Goal: Information Seeking & Learning: Learn about a topic

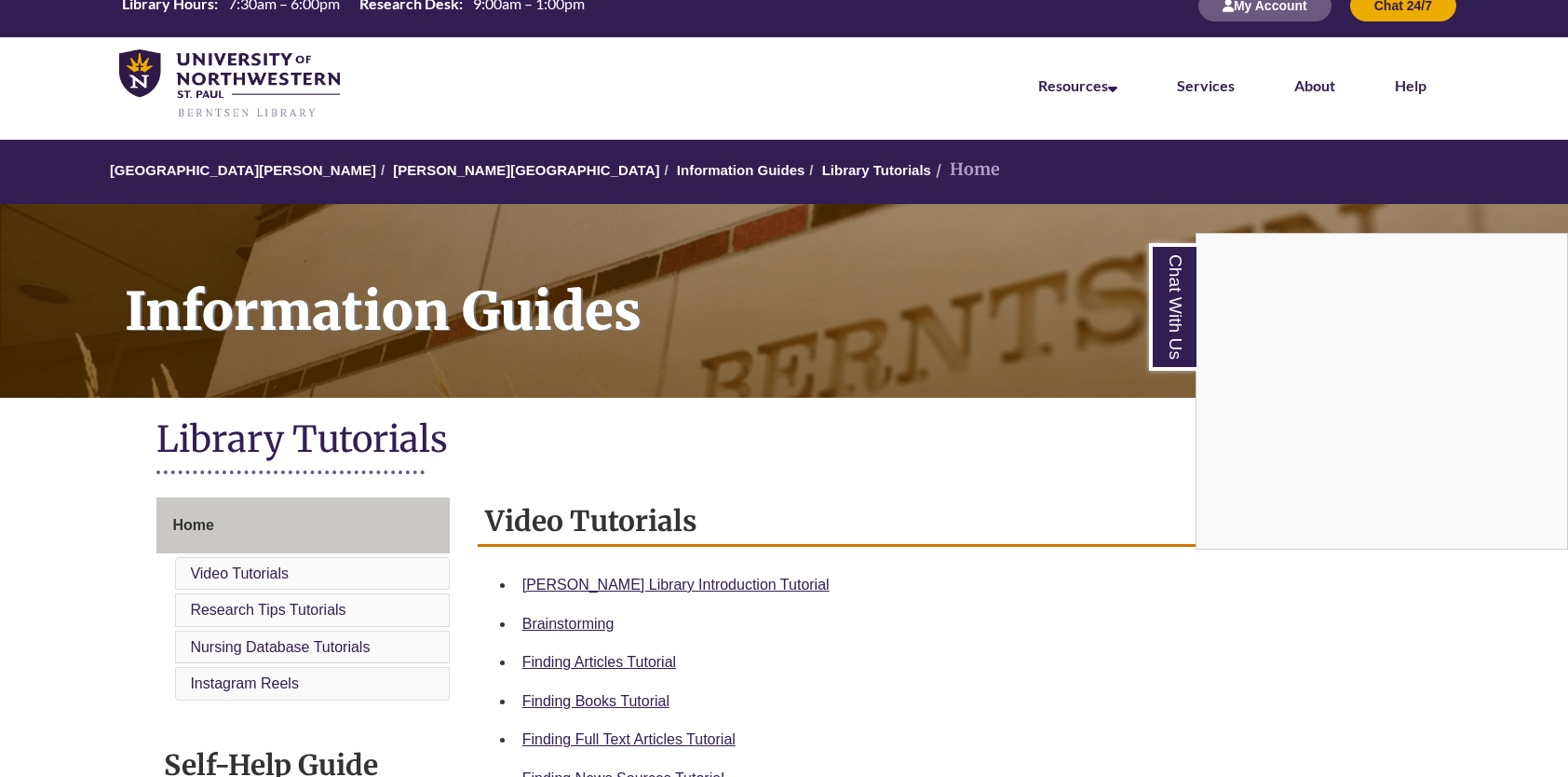
scroll to position [94, 0]
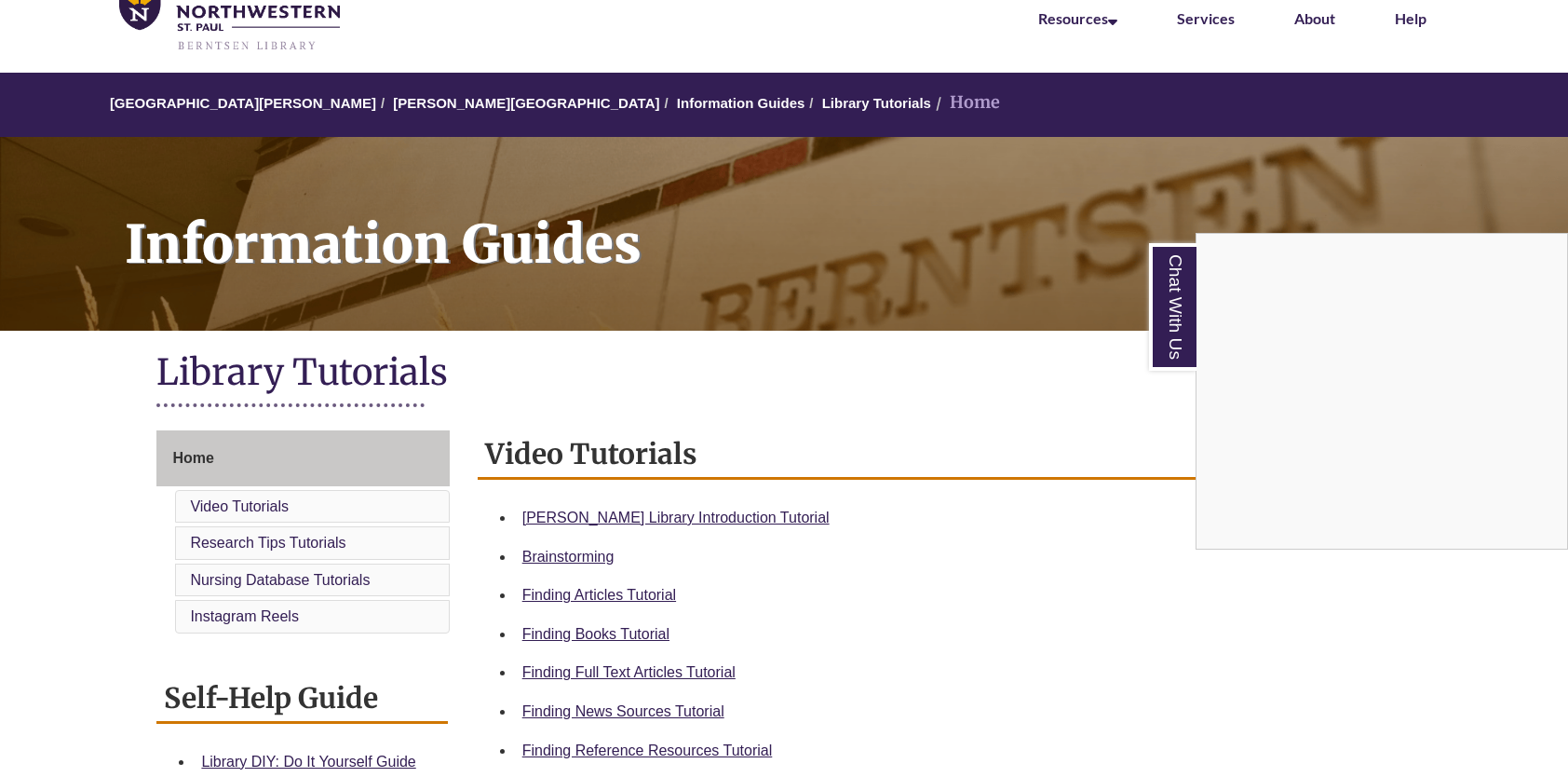
click at [646, 516] on div "Chat With Us" at bounding box center [784, 388] width 1568 height 777
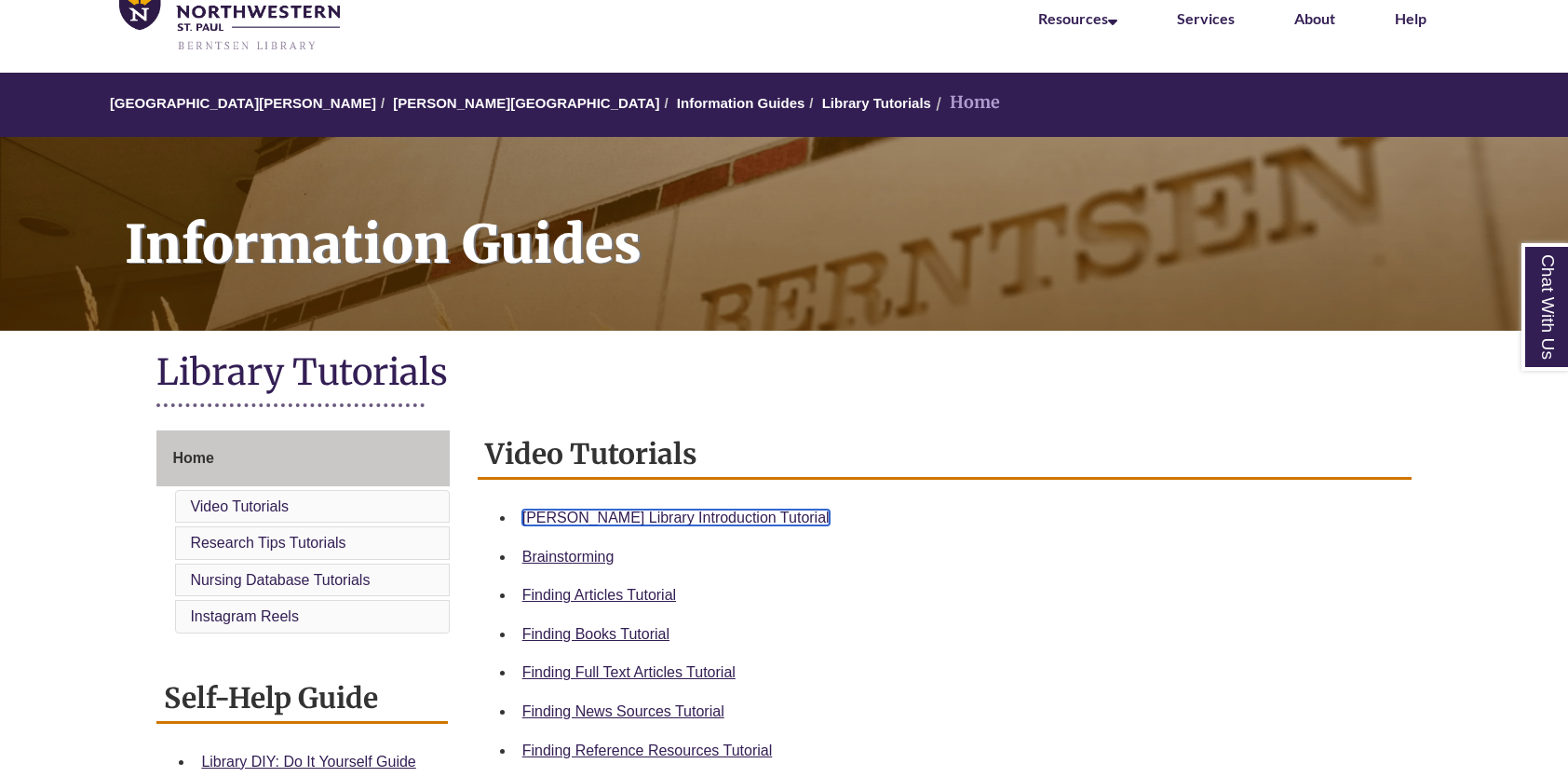
click at [643, 521] on link "Berntsen Library Introduction Tutorial" at bounding box center [676, 518] width 308 height 16
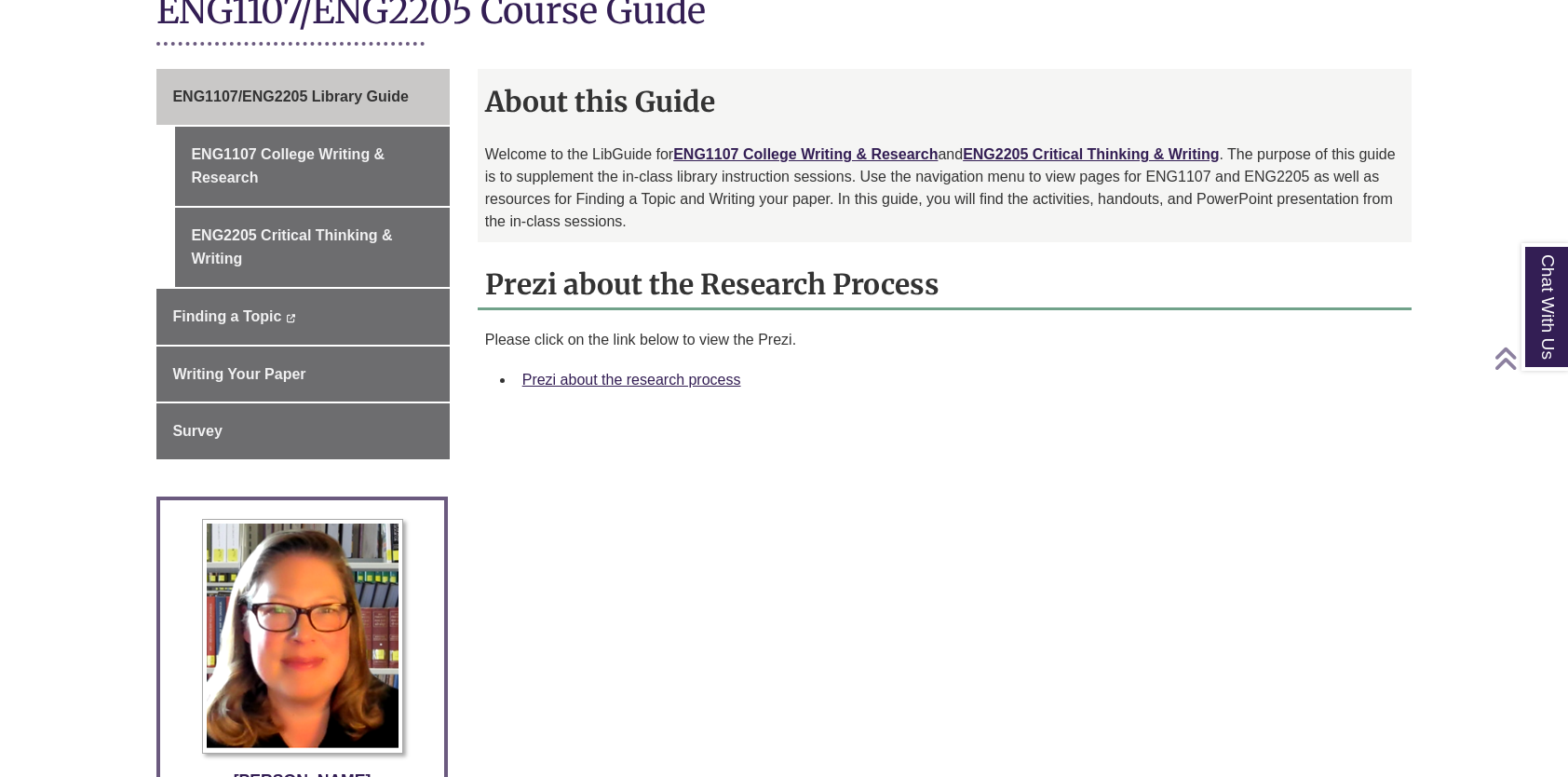
scroll to position [451, 0]
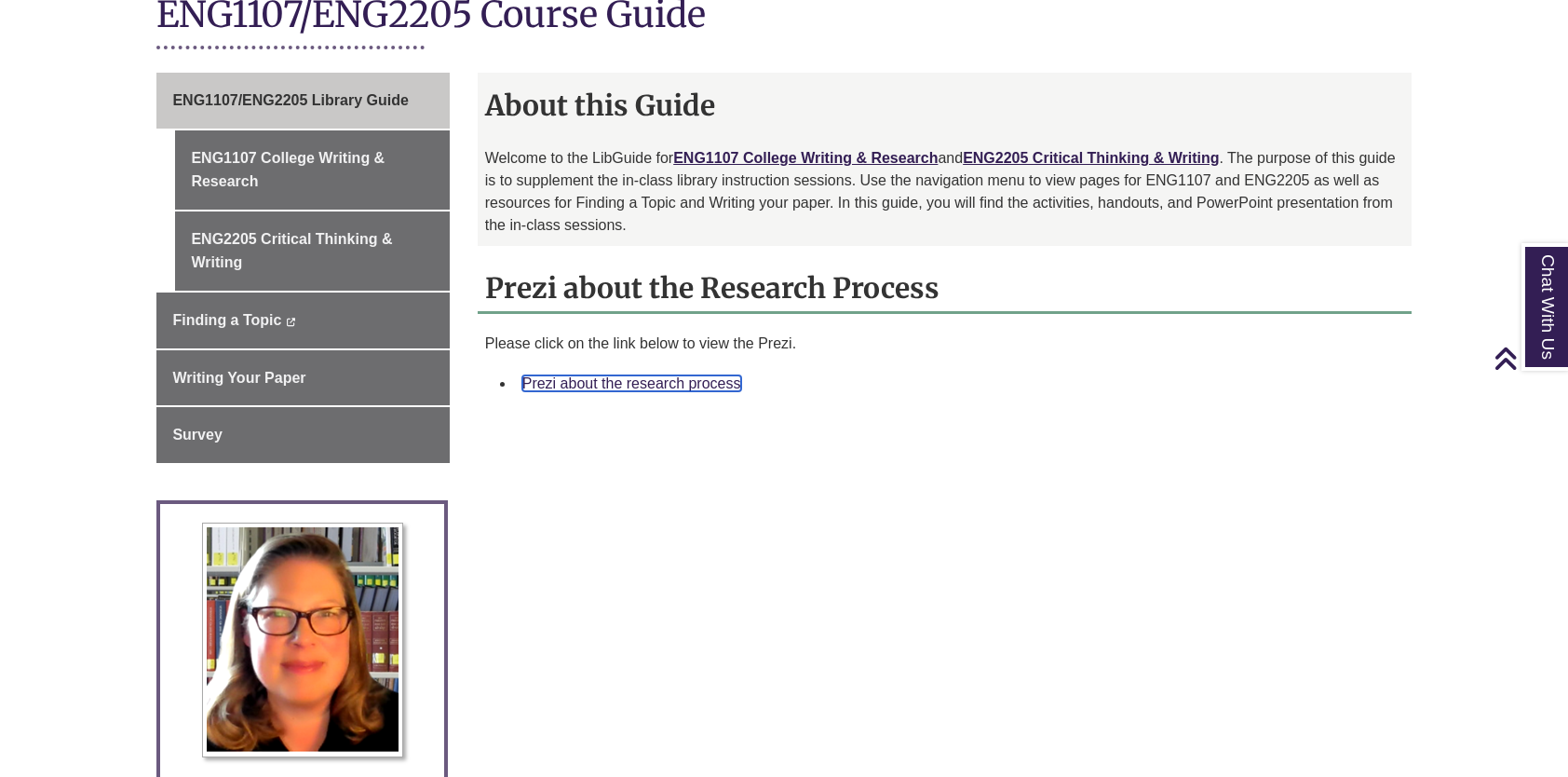
click at [690, 380] on link "Prezi about the research process" at bounding box center [632, 384] width 219 height 16
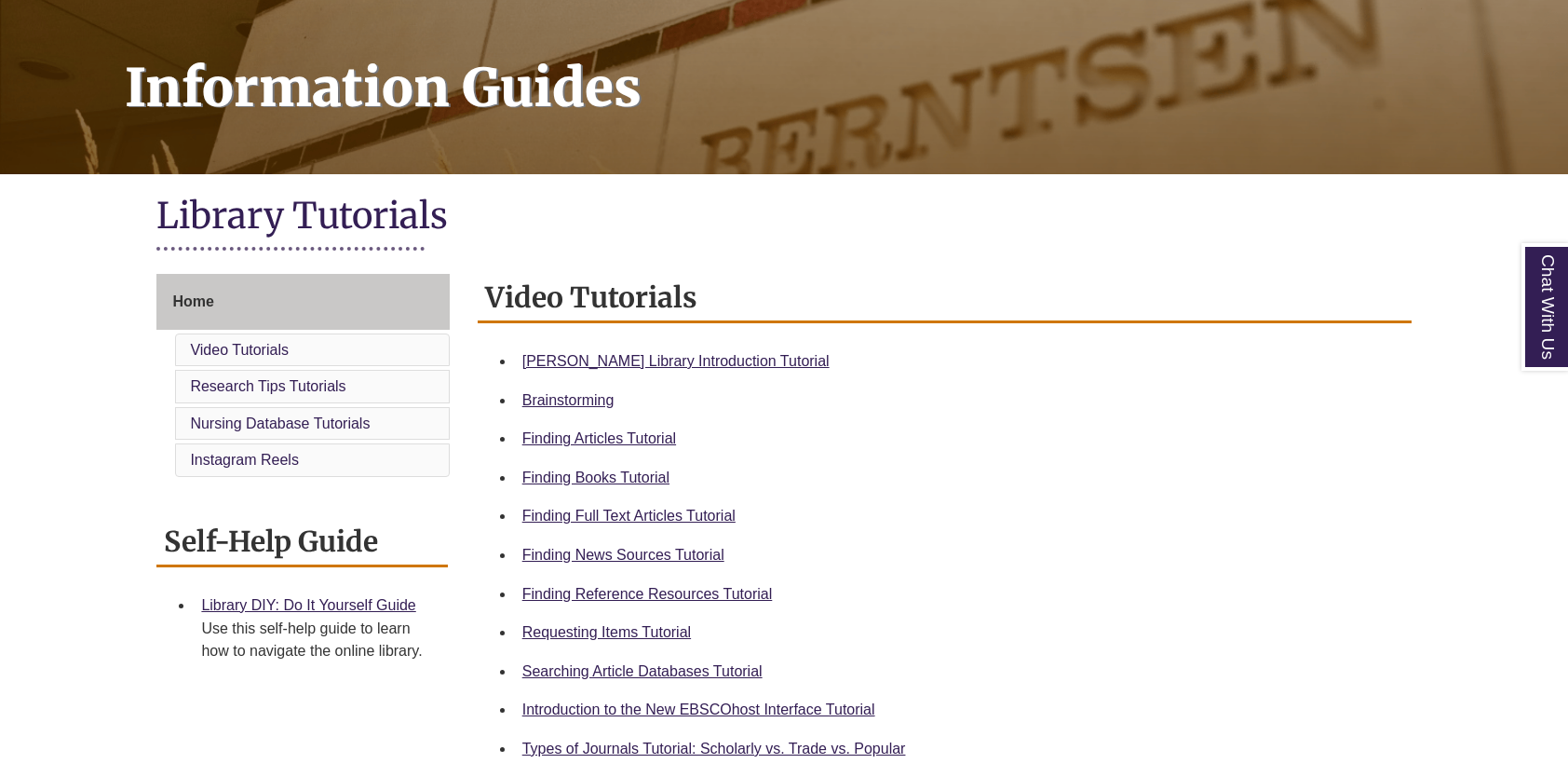
scroll to position [280, 0]
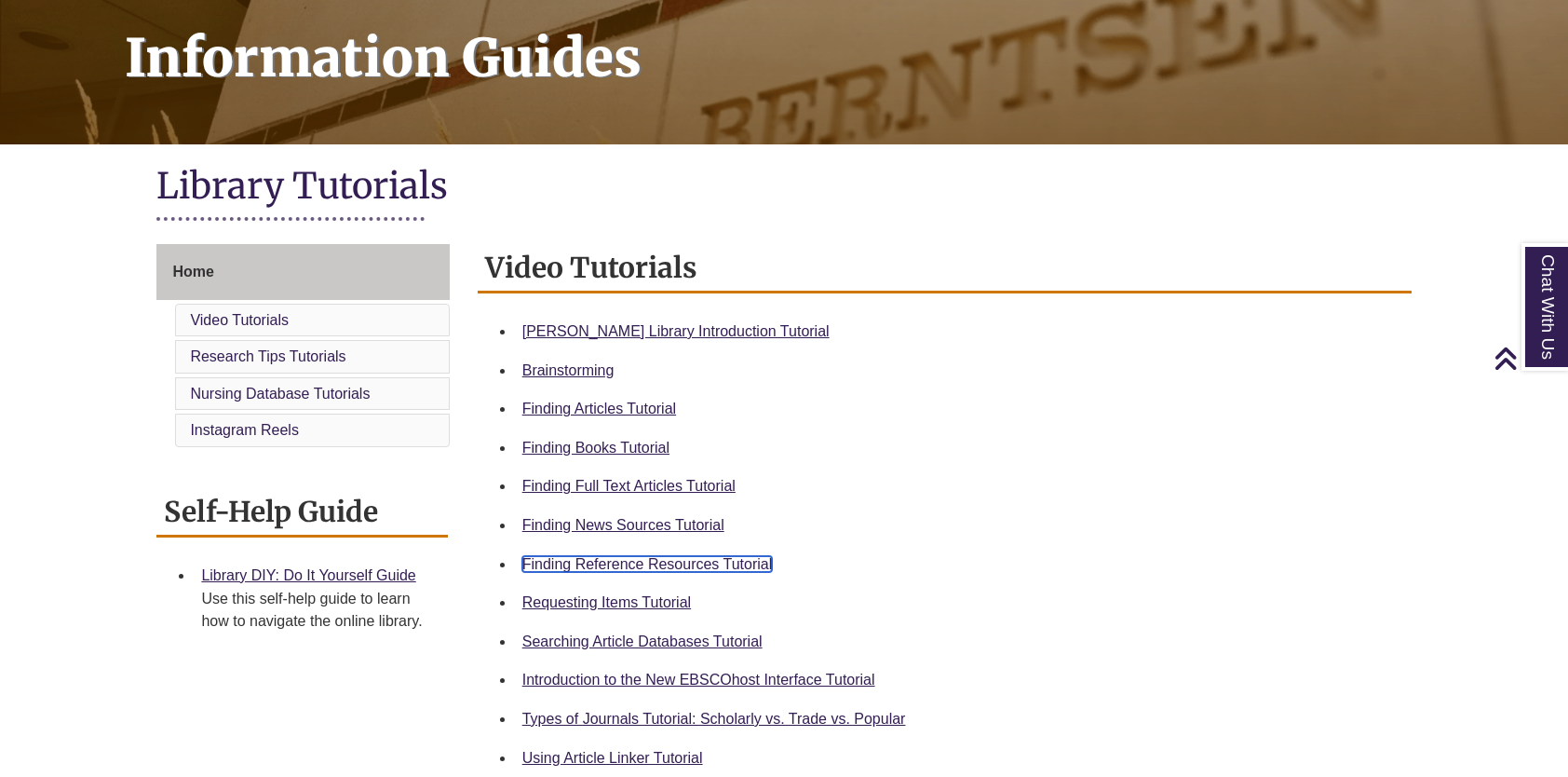
click at [627, 564] on link "Finding Reference Resources Tutorial" at bounding box center [648, 564] width 251 height 16
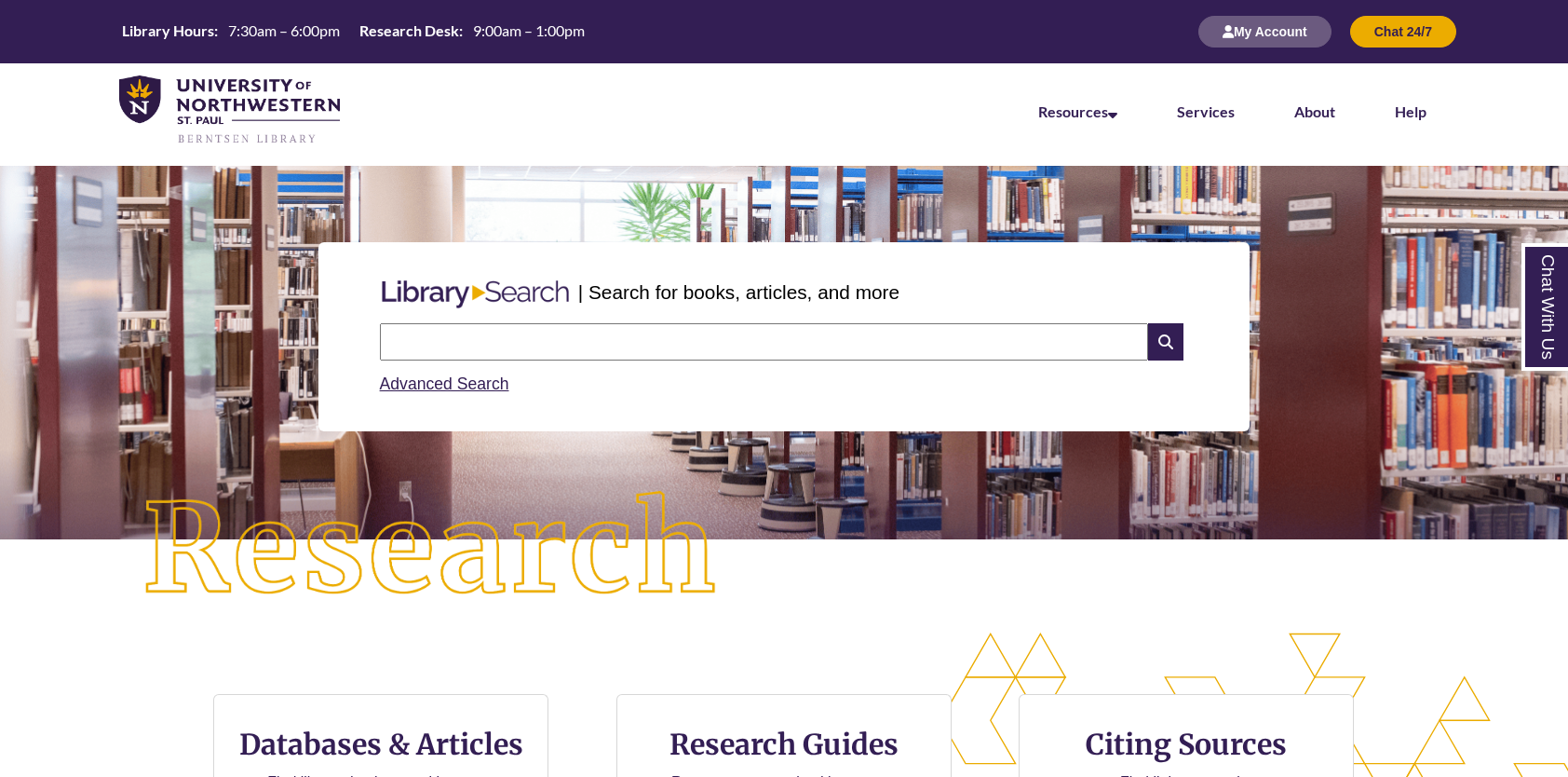
click at [555, 350] on input "text" at bounding box center [765, 342] width 769 height 37
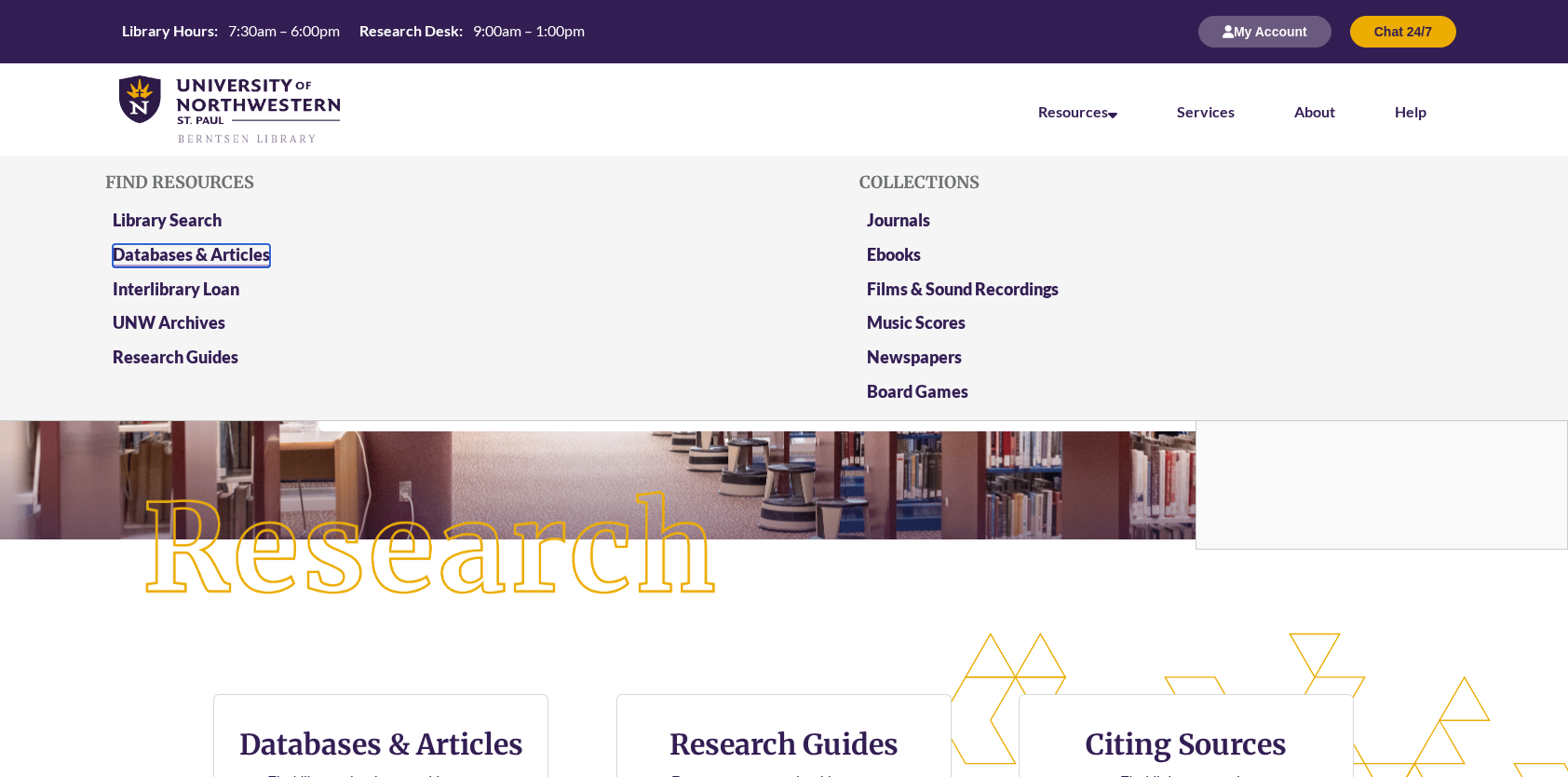
click at [235, 252] on link "Databases & Articles" at bounding box center [191, 255] width 157 height 23
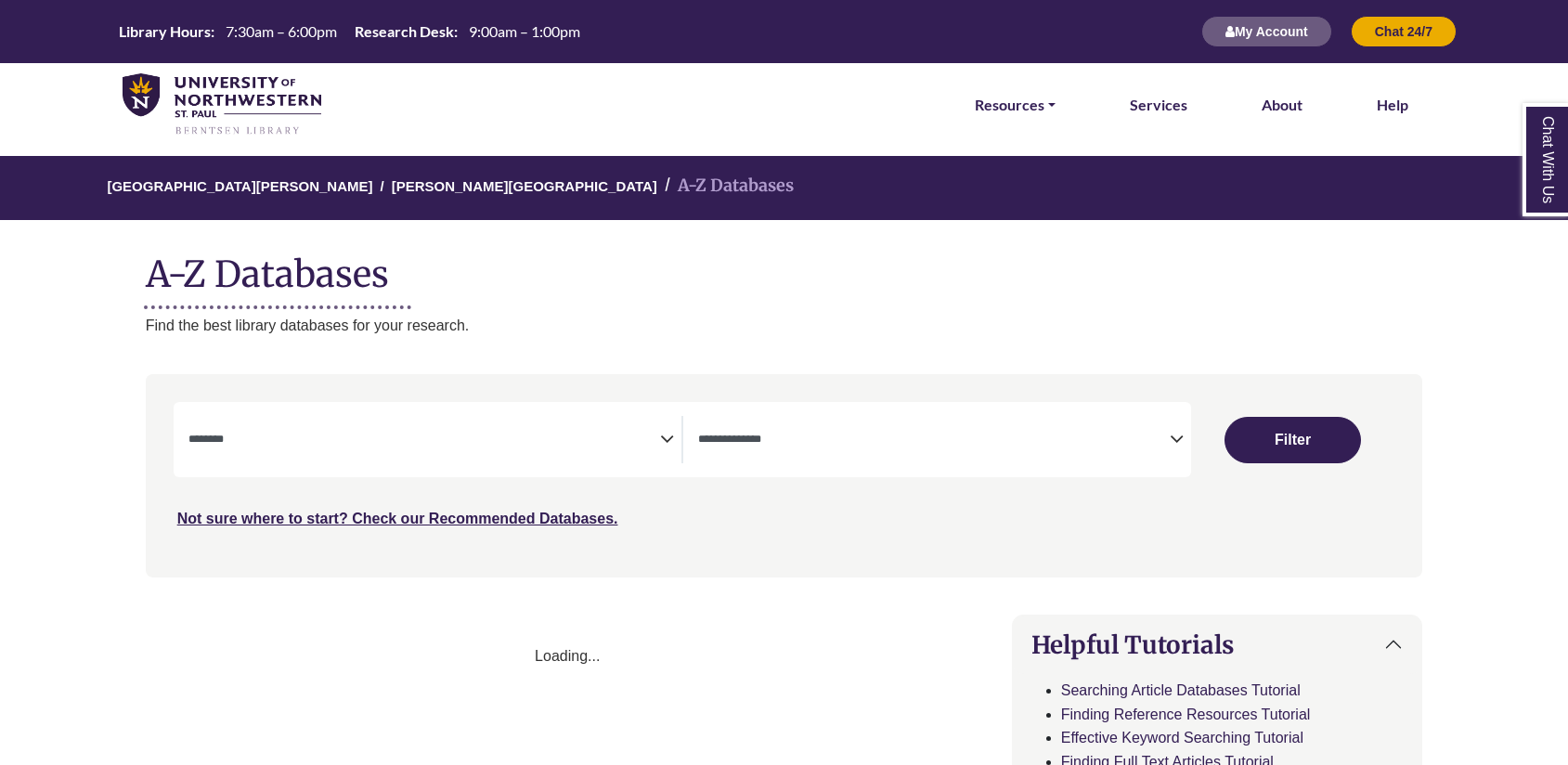
select select "Database Subject Filter"
select select "Database Types Filter"
select select "Database Subject Filter"
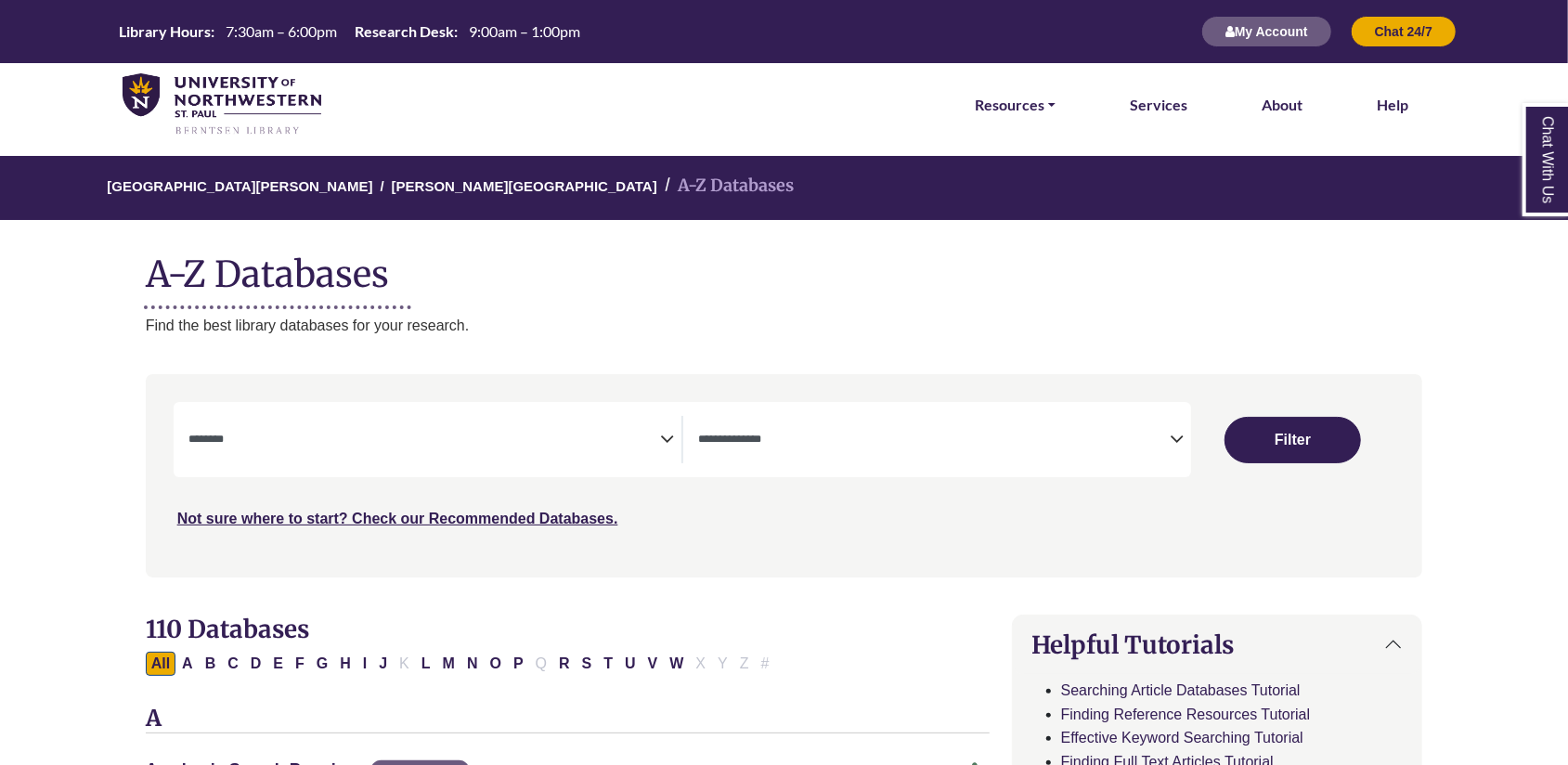
click at [783, 451] on span "Search filters" at bounding box center [933, 440] width 471 height 48
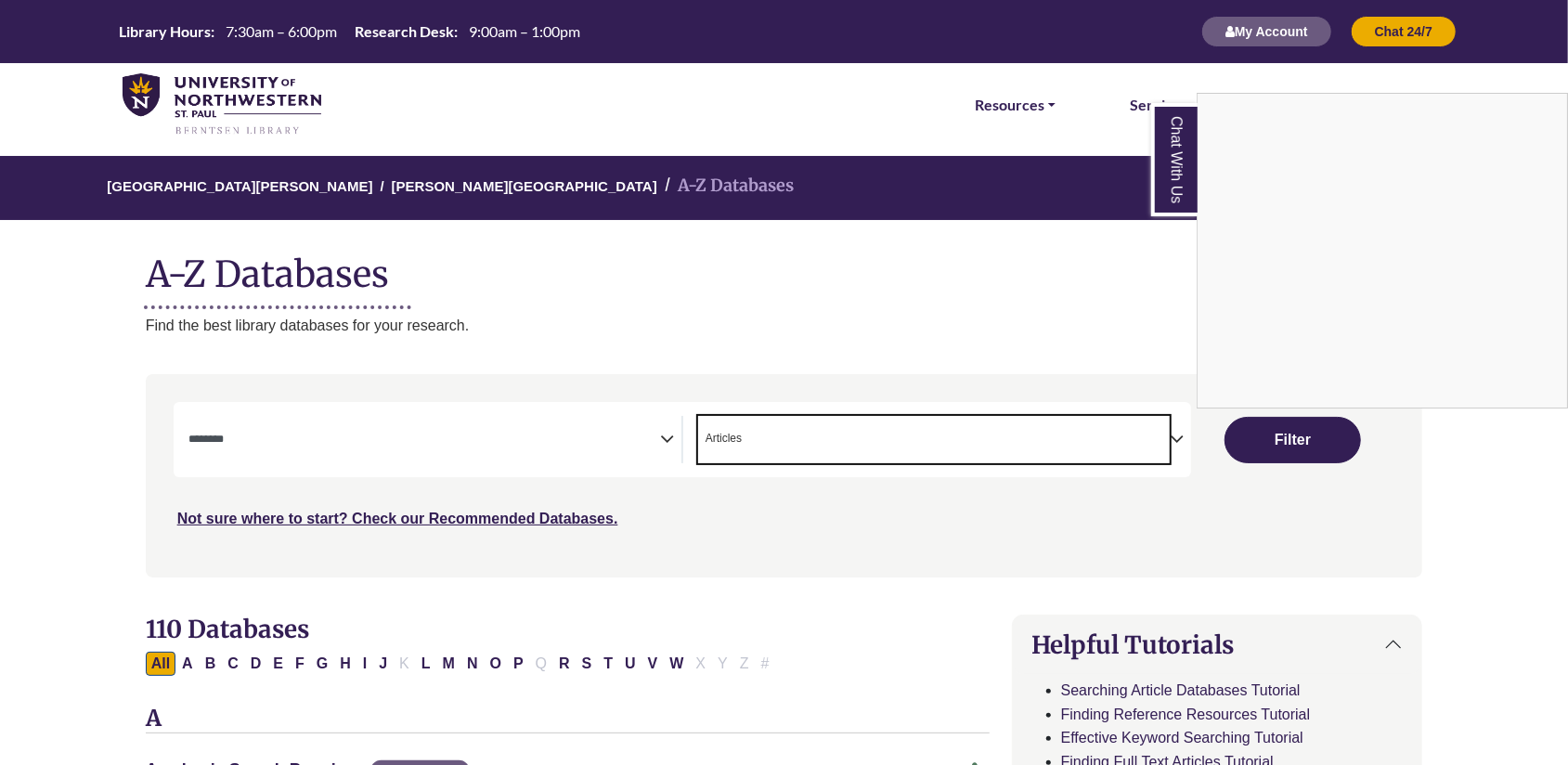
click at [740, 444] on div "Chat With Us" at bounding box center [784, 382] width 1568 height 765
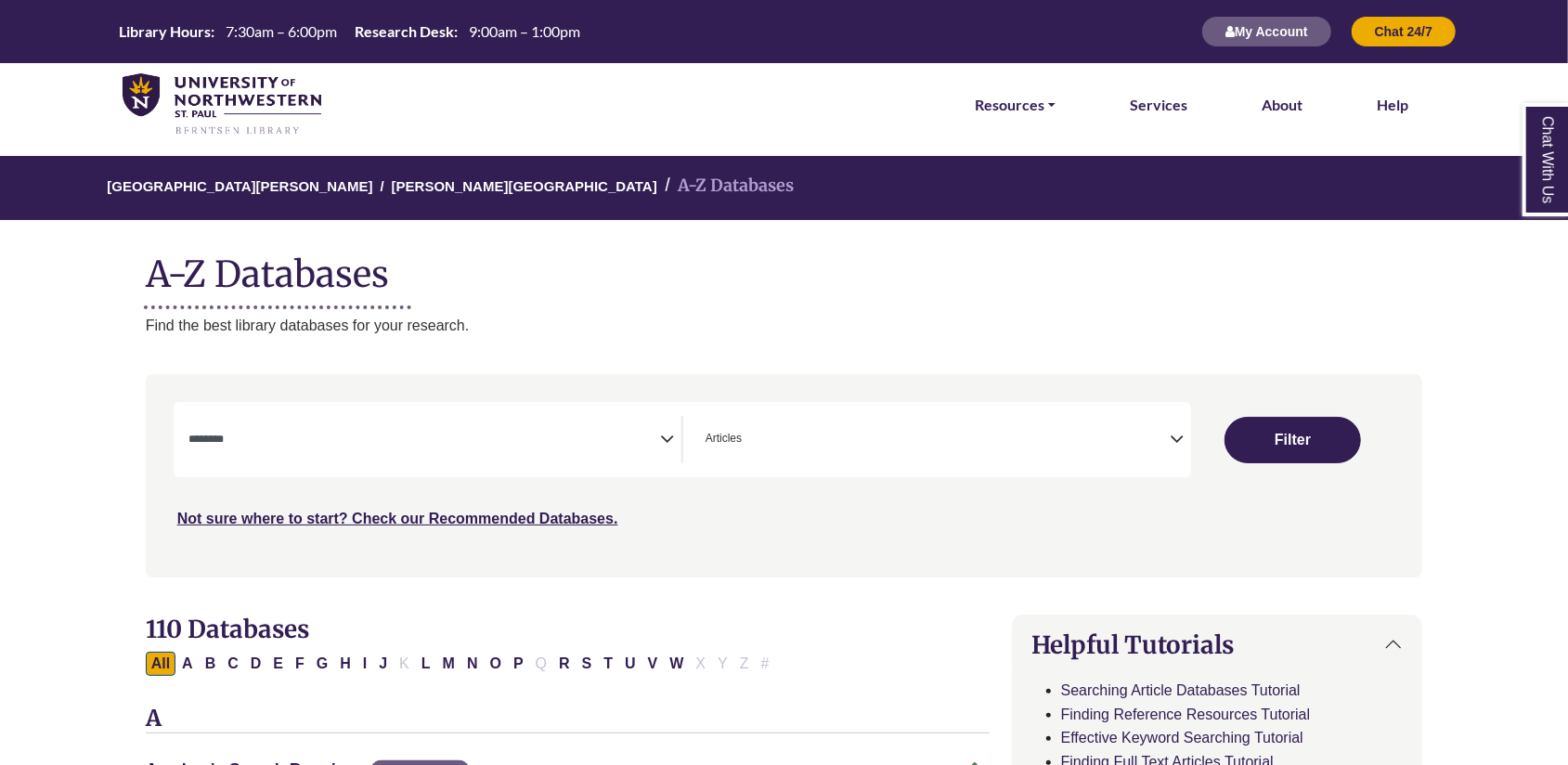
click at [747, 445] on textarea "Search" at bounding box center [749, 441] width 8 height 15
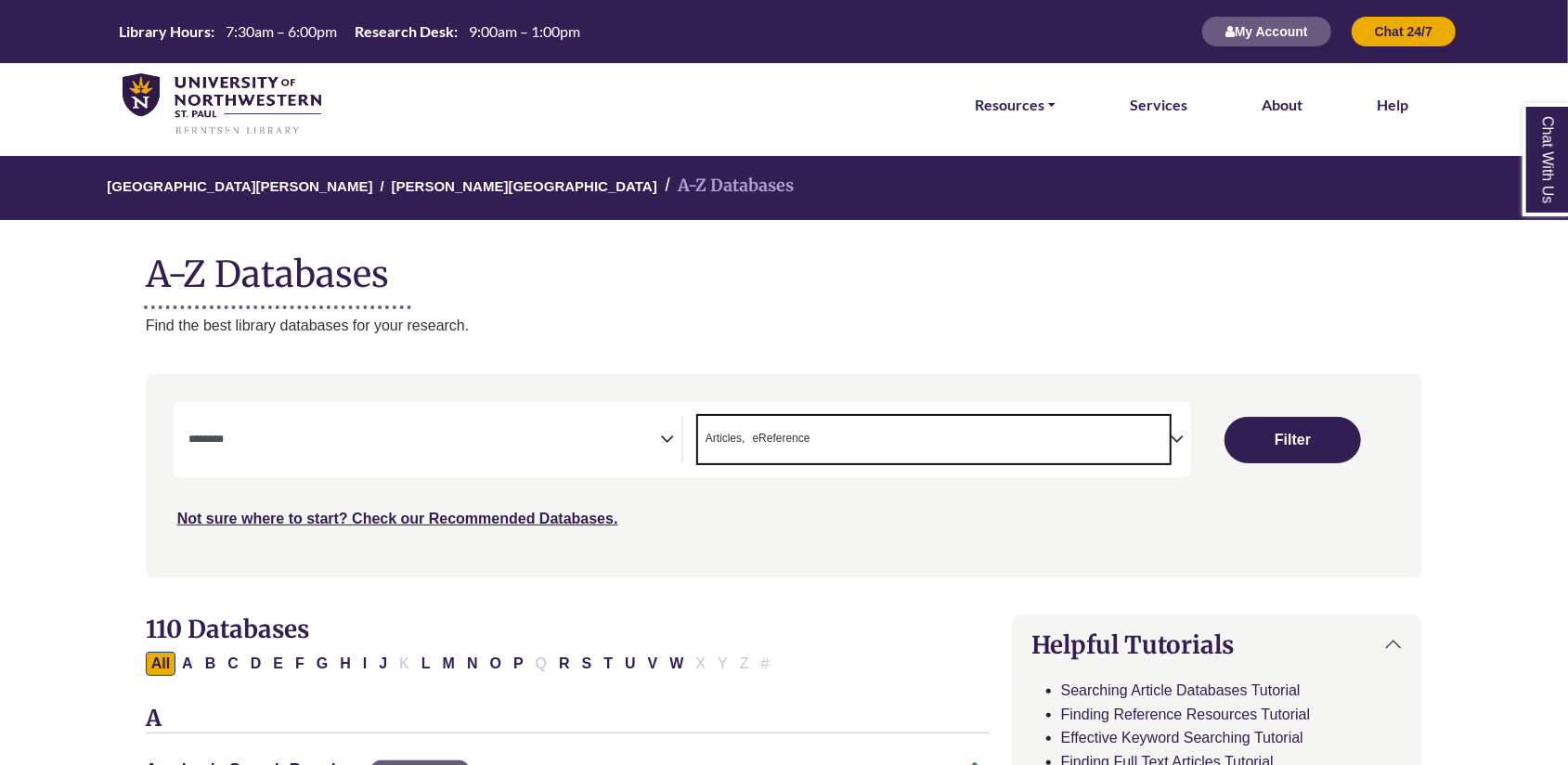
drag, startPoint x: 740, startPoint y: 441, endPoint x: 697, endPoint y: 448, distance: 43.6
click at [697, 448] on div "**********" at bounding box center [937, 440] width 508 height 48
drag, startPoint x: 744, startPoint y: 433, endPoint x: 737, endPoint y: 456, distance: 24.0
click at [738, 449] on span "× Articles × eReference" at bounding box center [933, 440] width 471 height 48
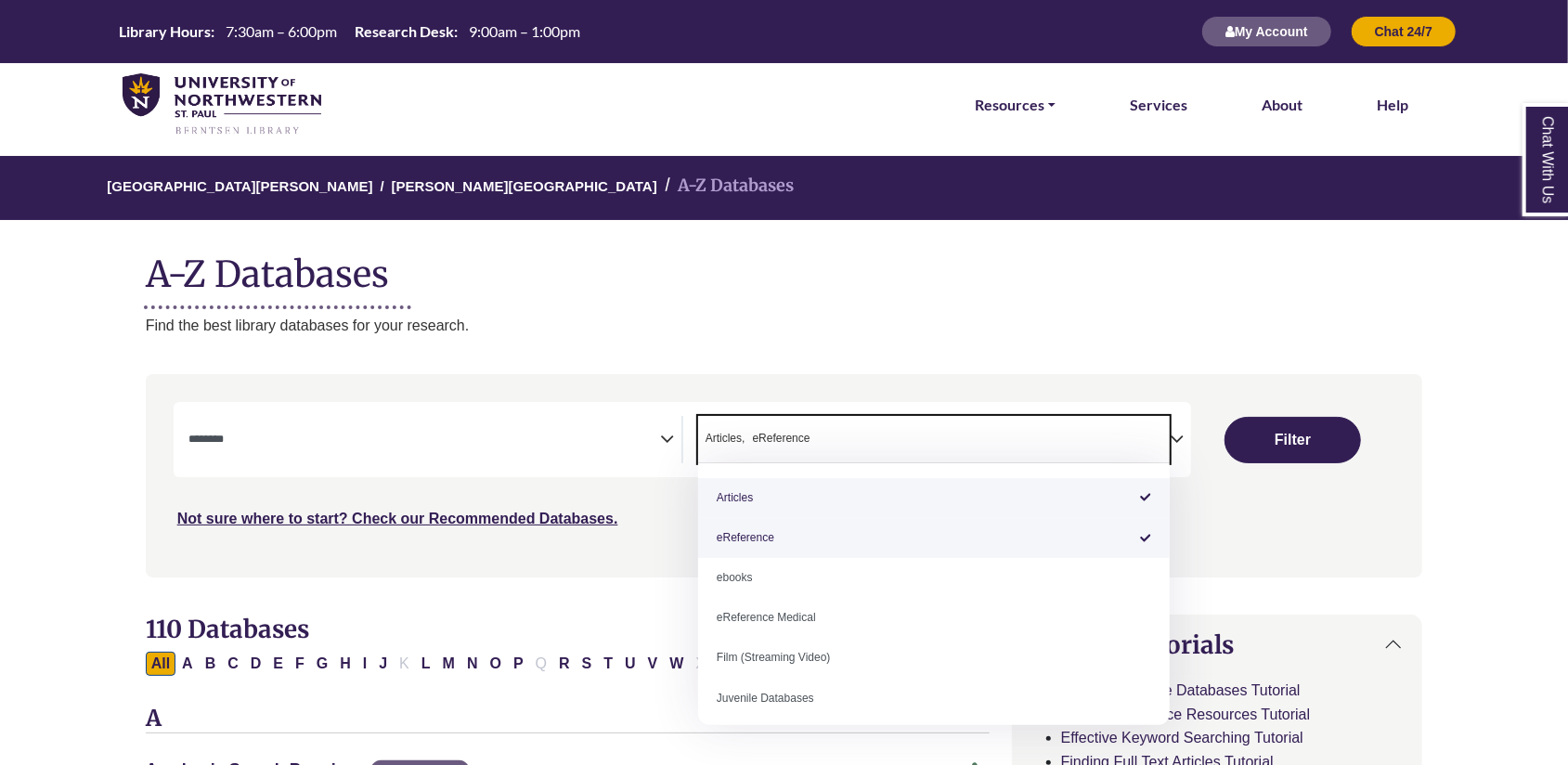
select select "*****"
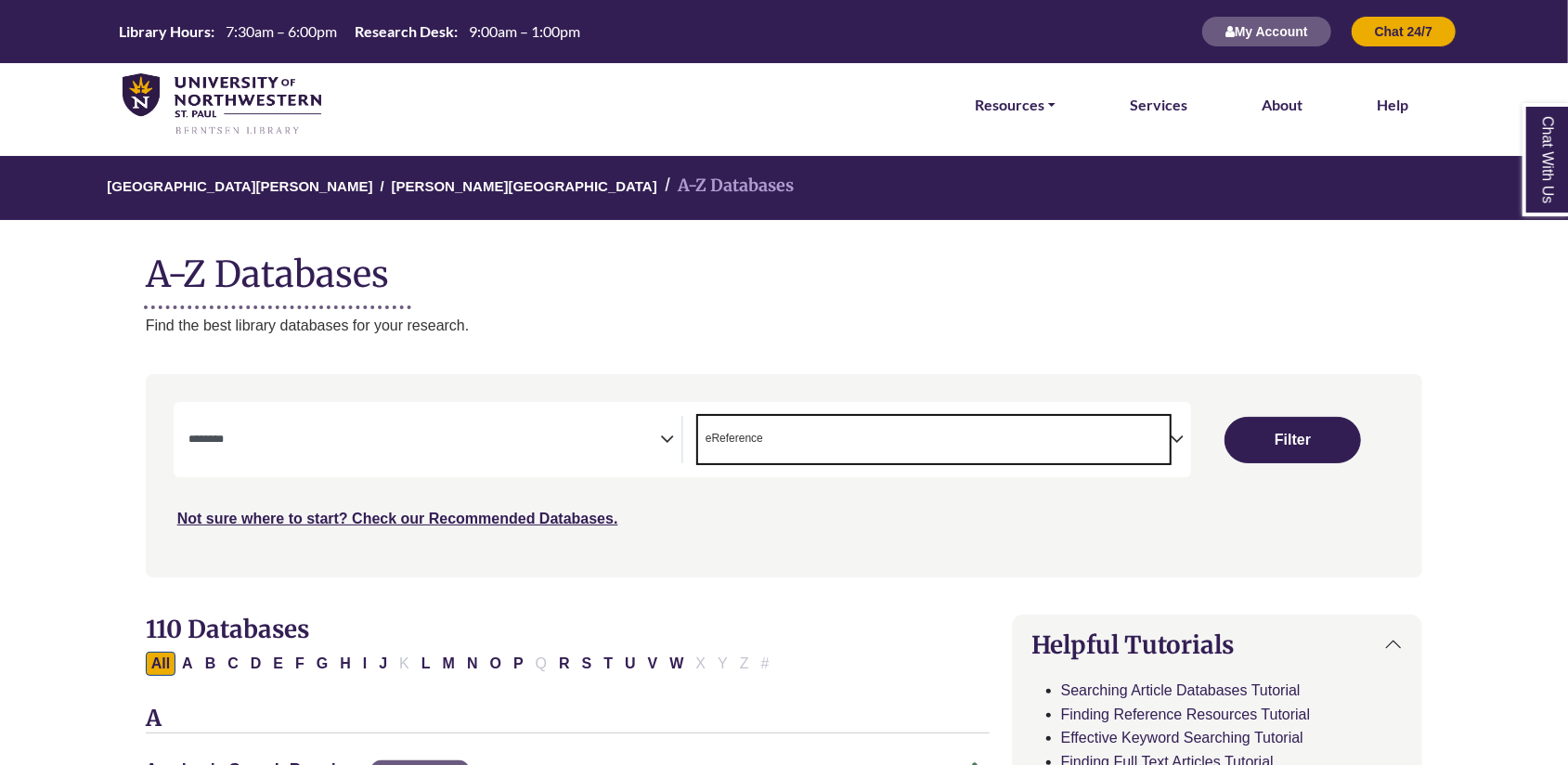
click at [418, 416] on span "Search filters" at bounding box center [424, 440] width 471 height 48
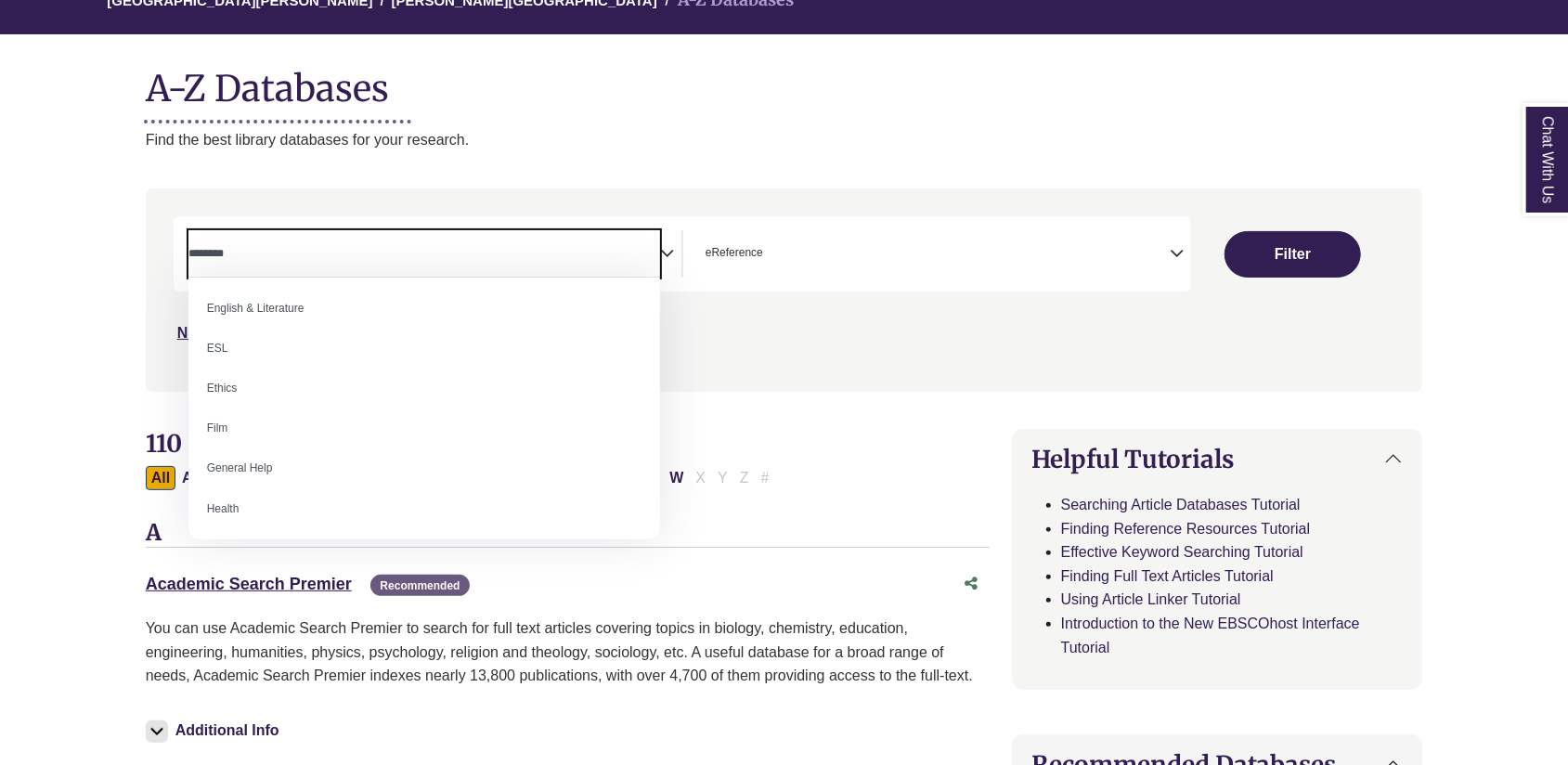
scroll to position [631, 0]
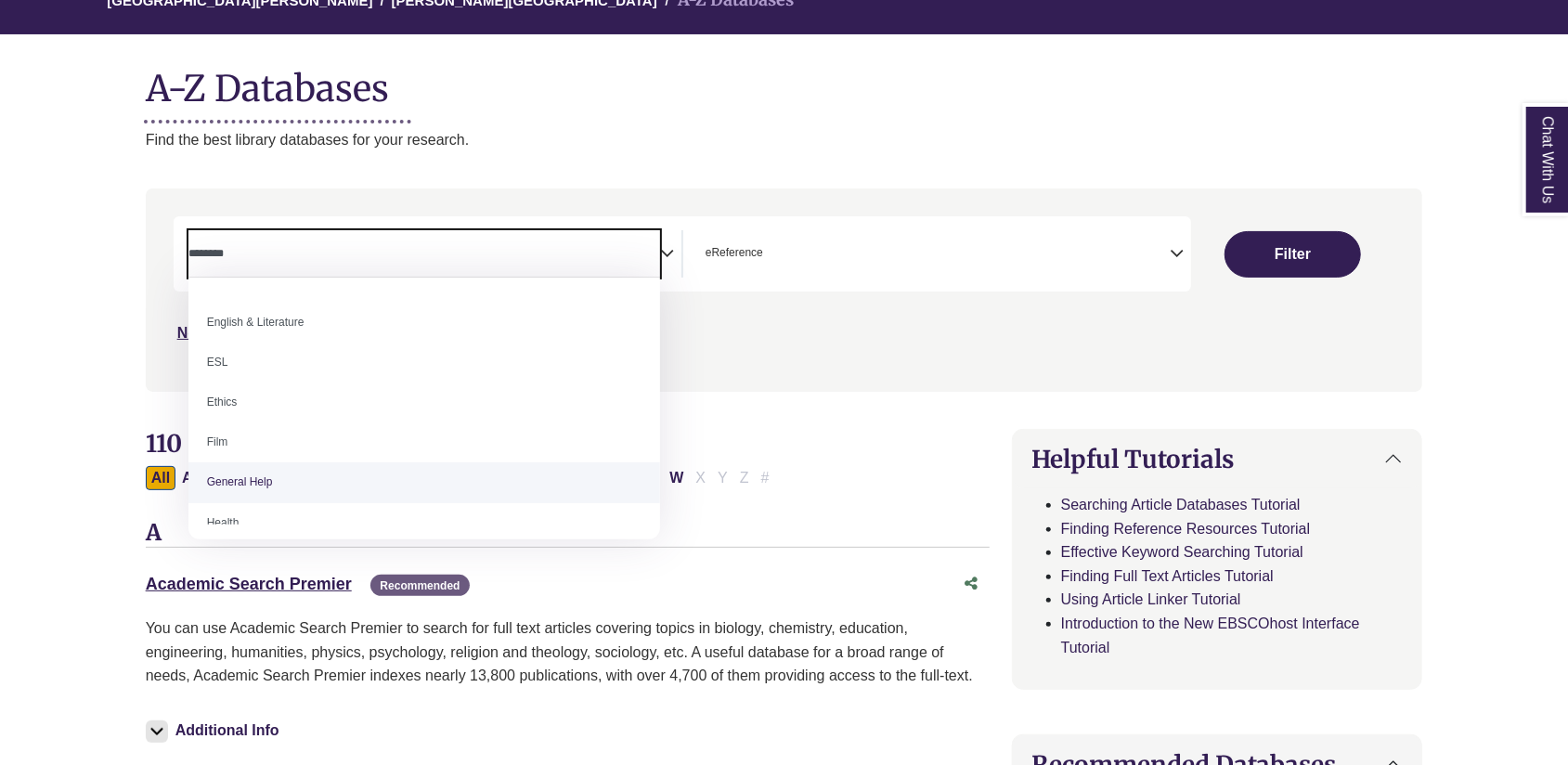
select select "*****"
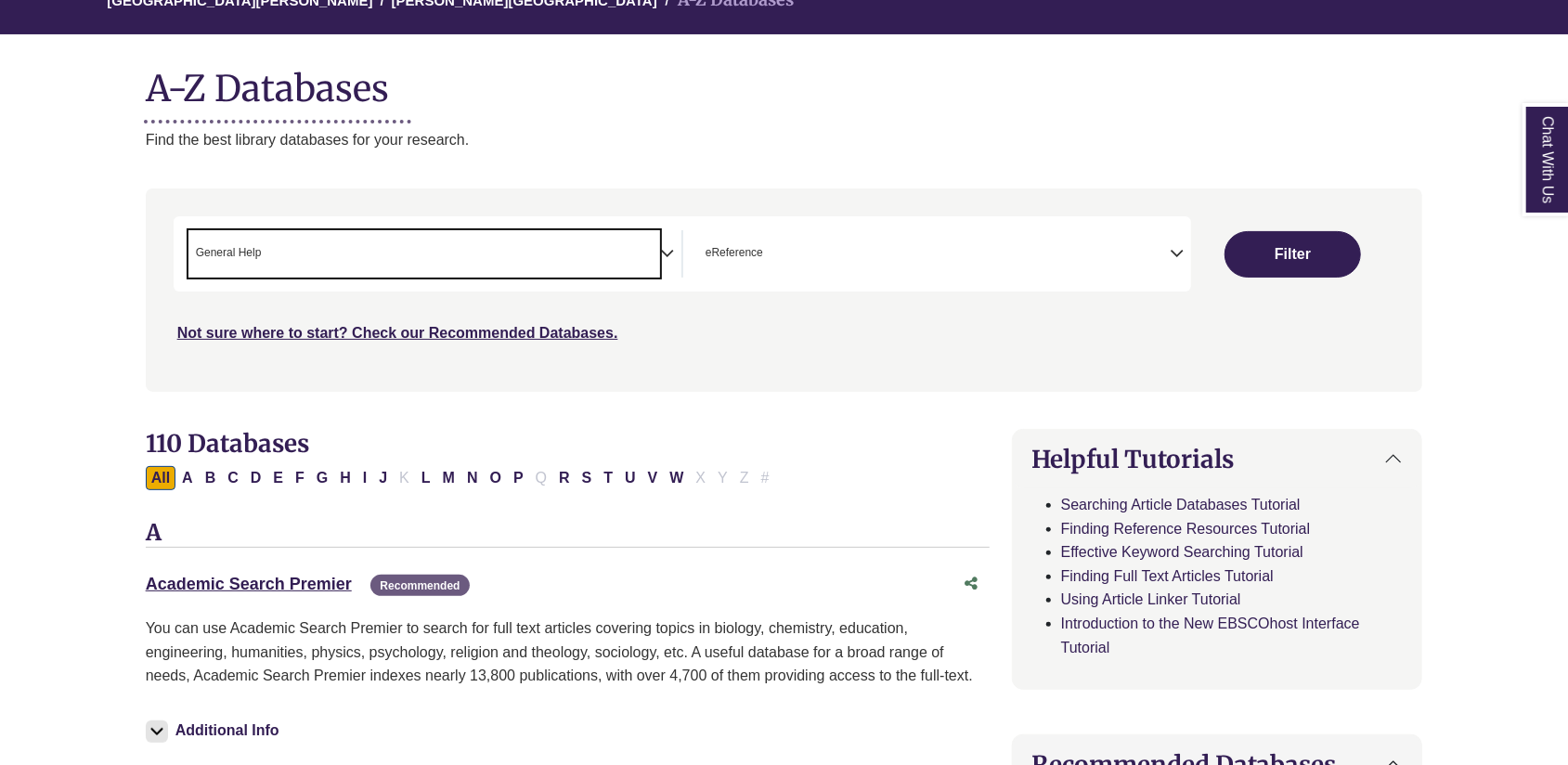
scroll to position [365, 0]
click at [1277, 258] on button "Filter" at bounding box center [1292, 254] width 136 height 47
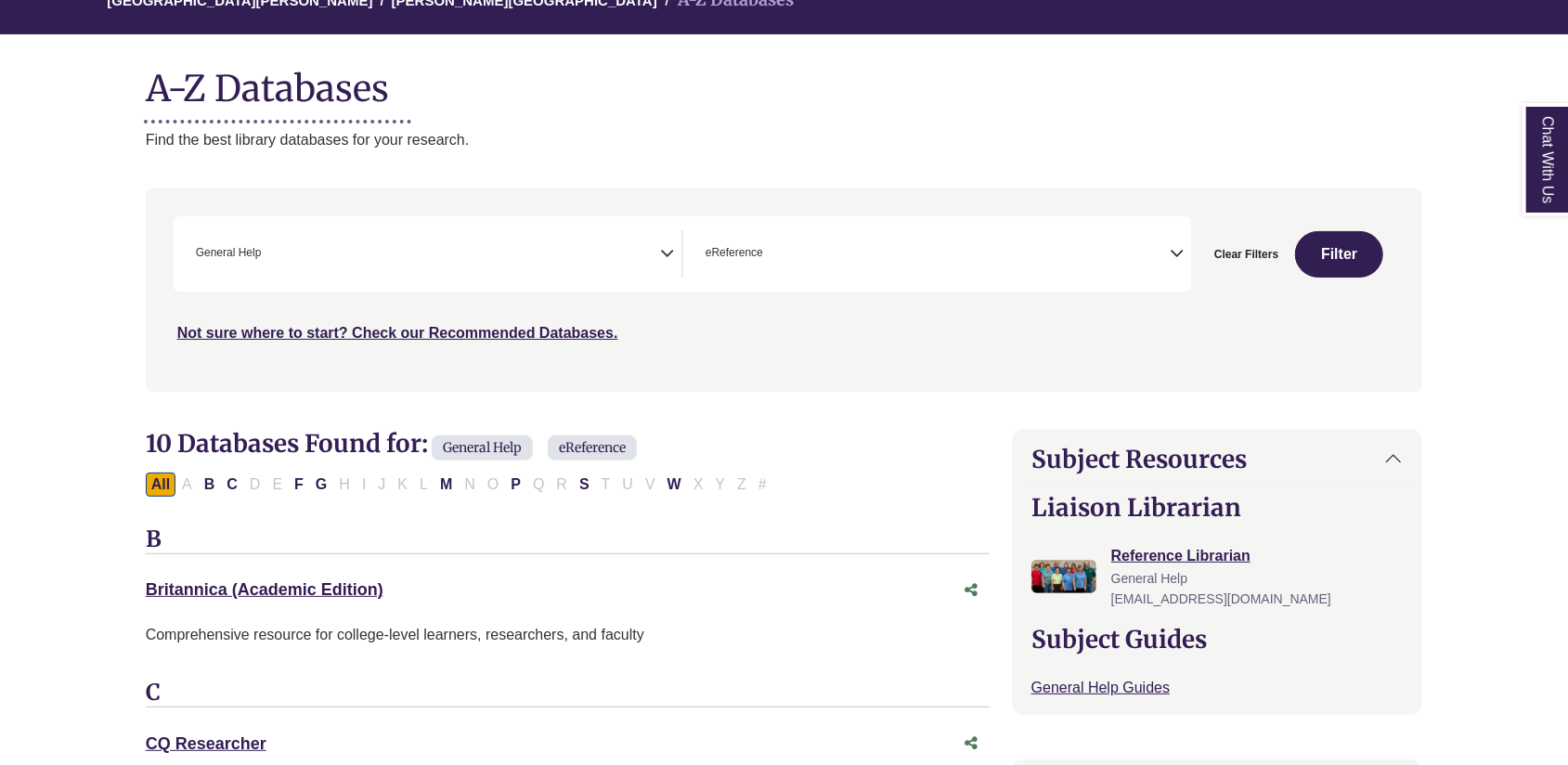
click at [328, 264] on span "× General Help" at bounding box center [424, 254] width 471 height 48
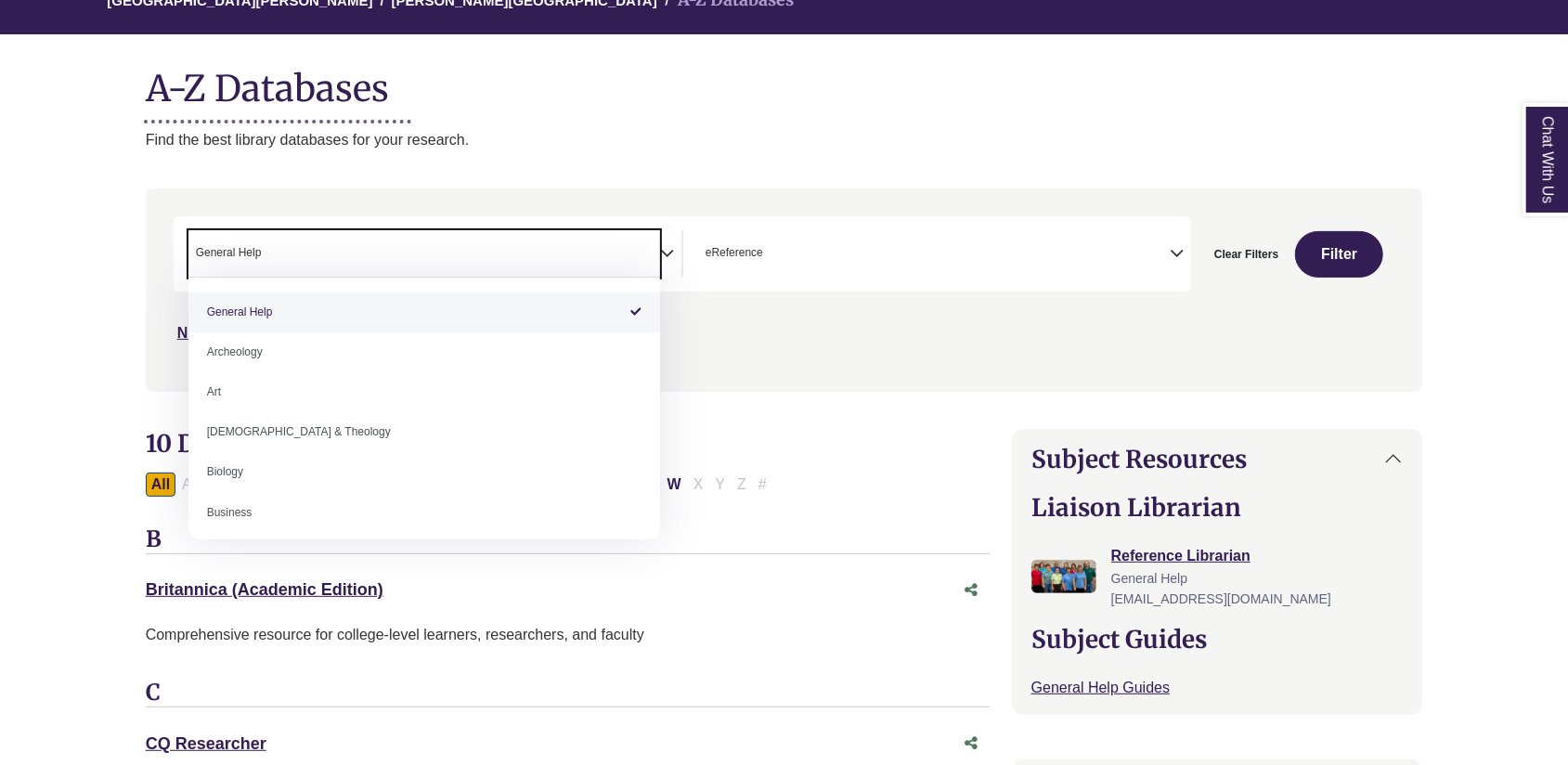
click at [328, 264] on span "× General Help" at bounding box center [424, 254] width 471 height 48
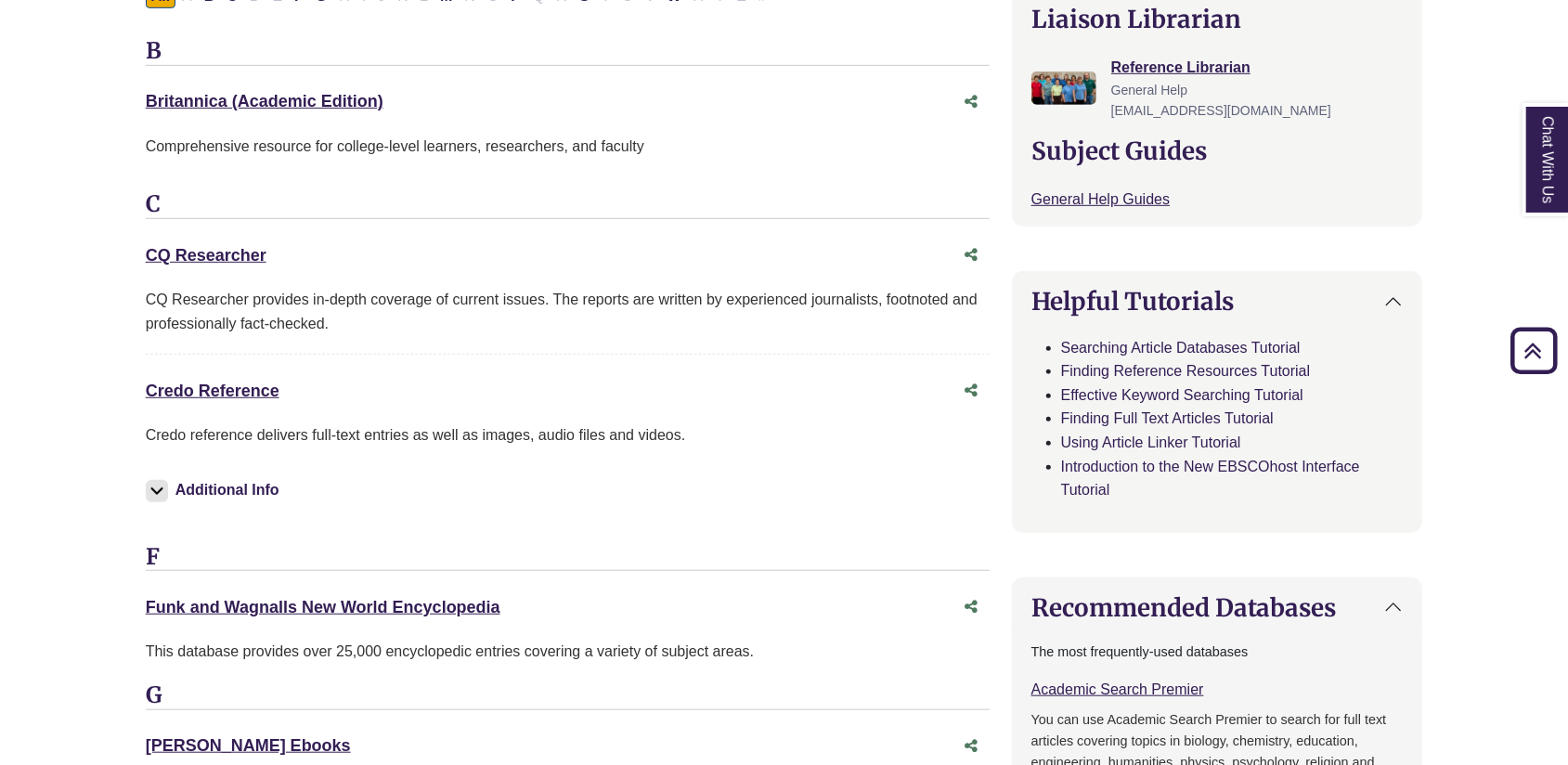
scroll to position [742, 0]
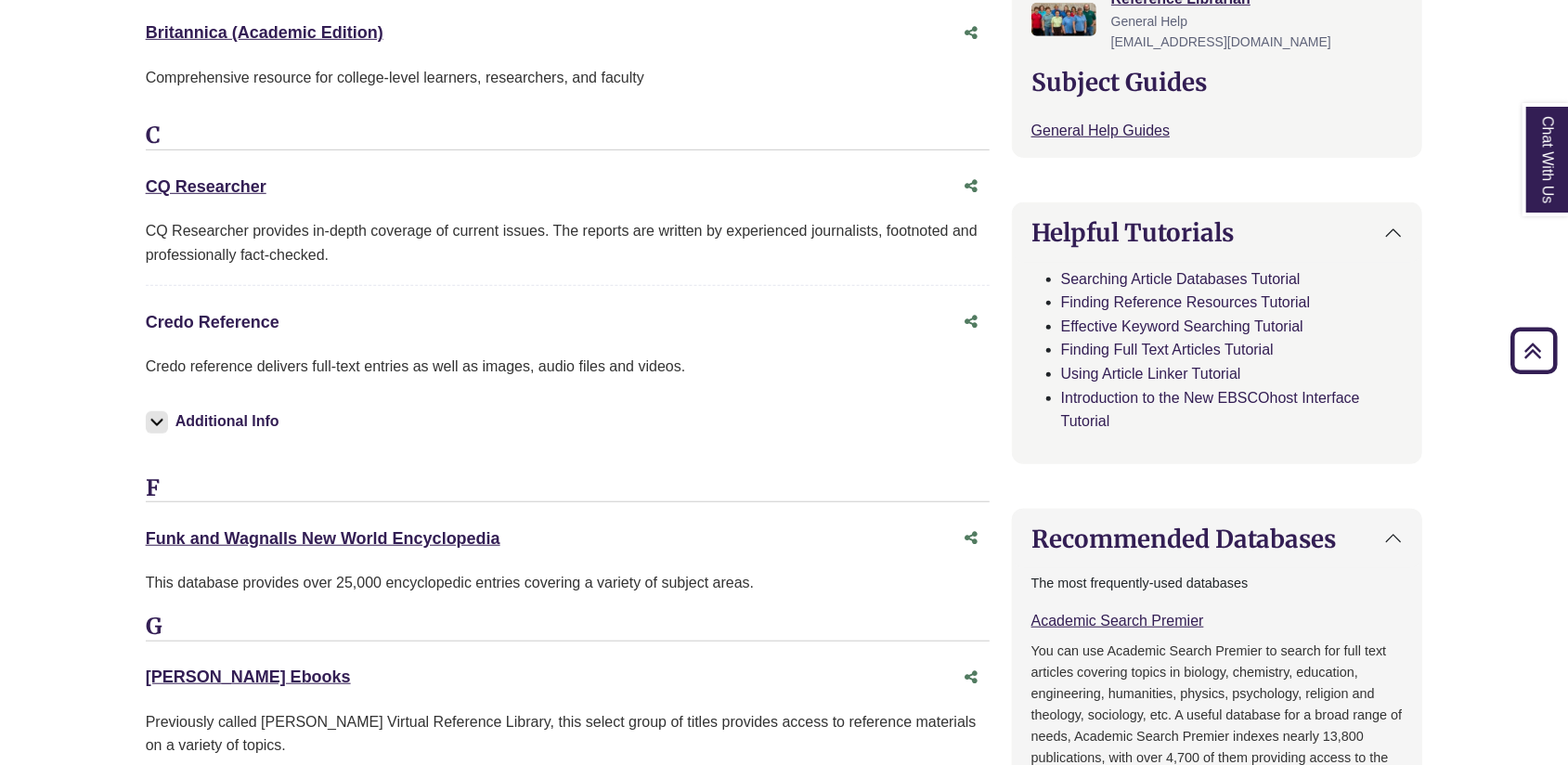
click at [234, 323] on link "Credo Reference This link opens in a new window" at bounding box center [212, 321] width 134 height 19
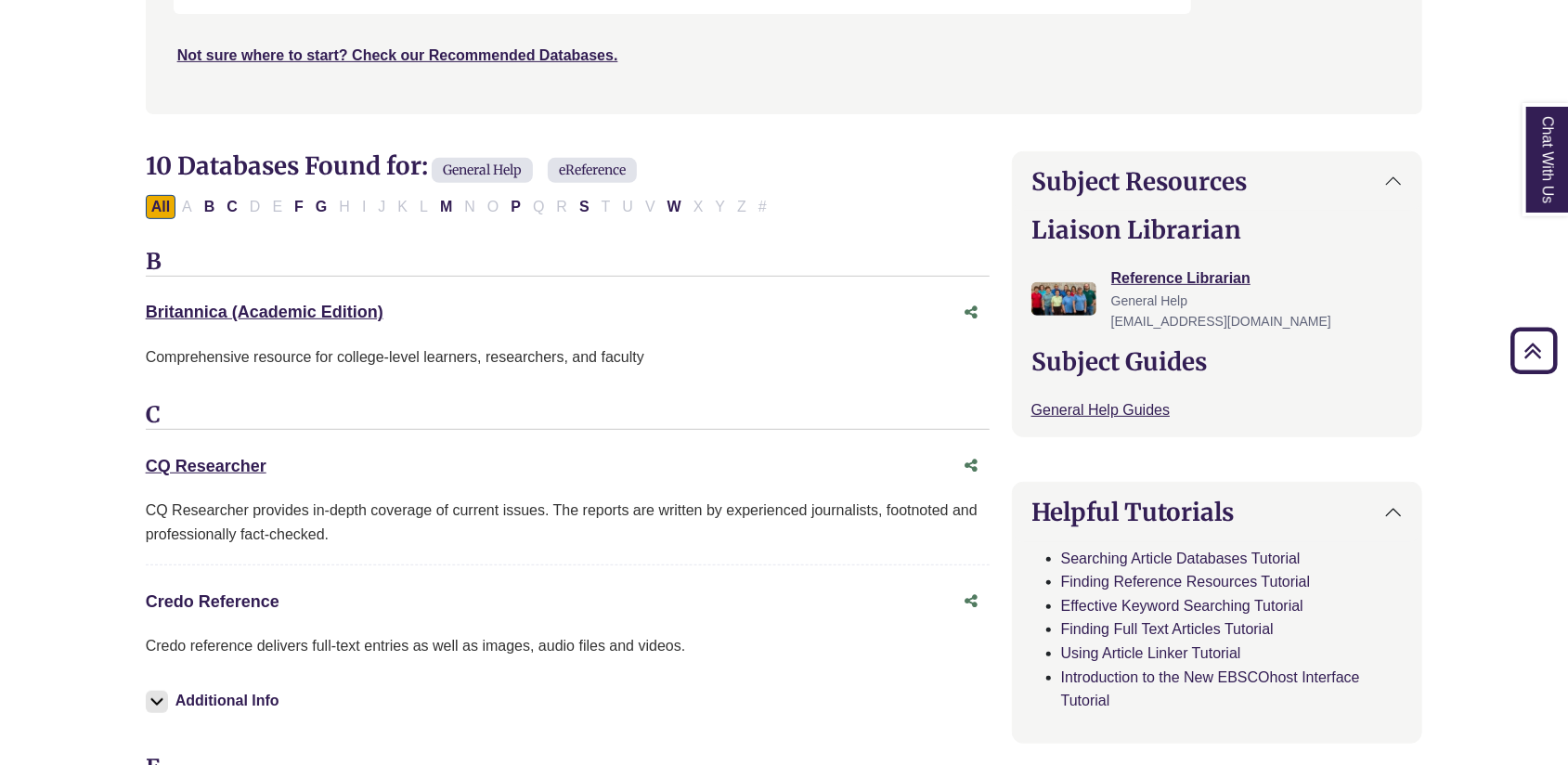
scroll to position [0, 0]
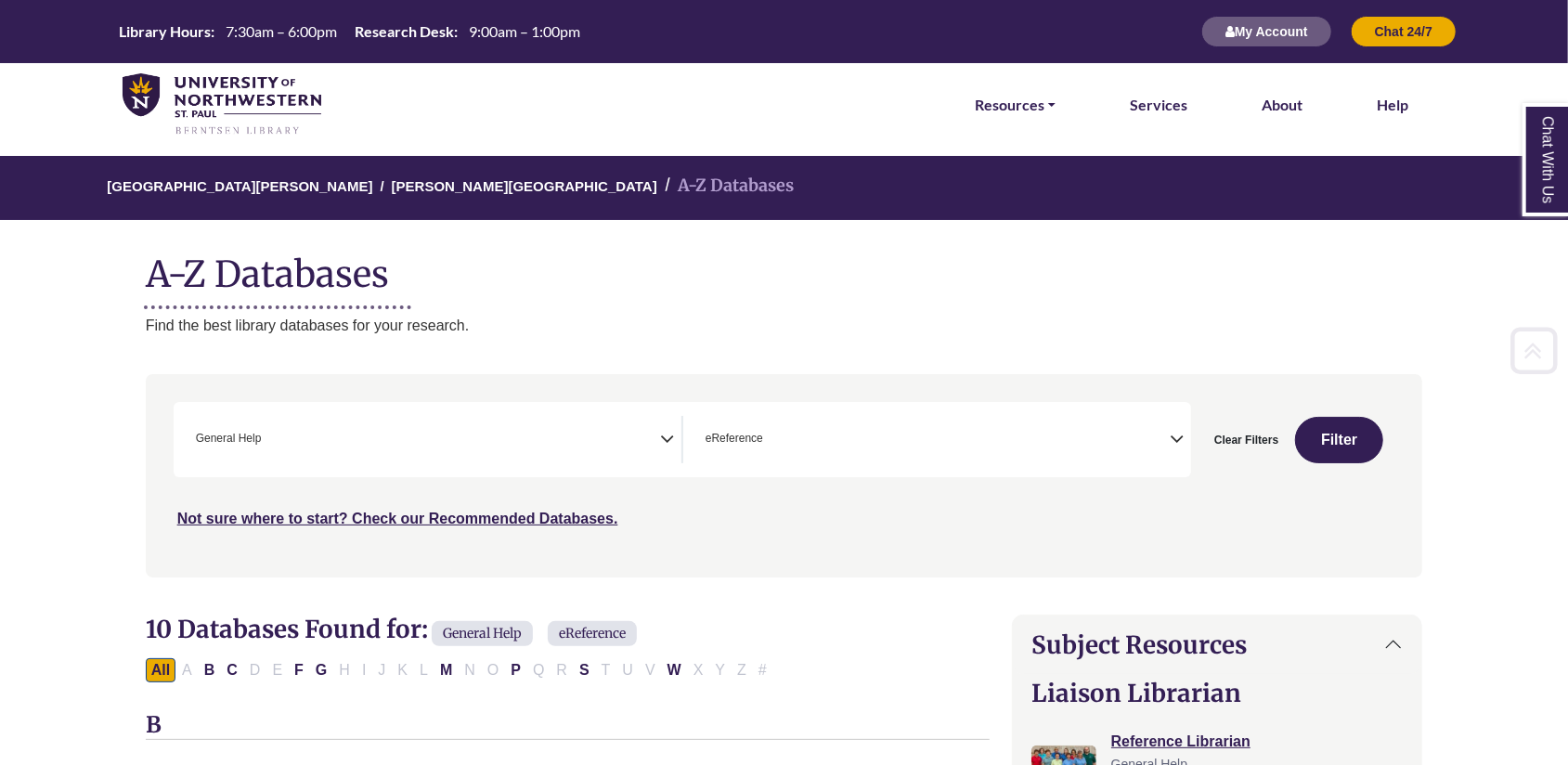
drag, startPoint x: 371, startPoint y: 437, endPoint x: 367, endPoint y: 427, distance: 10.8
click at [370, 437] on span "× General Help" at bounding box center [424, 440] width 471 height 48
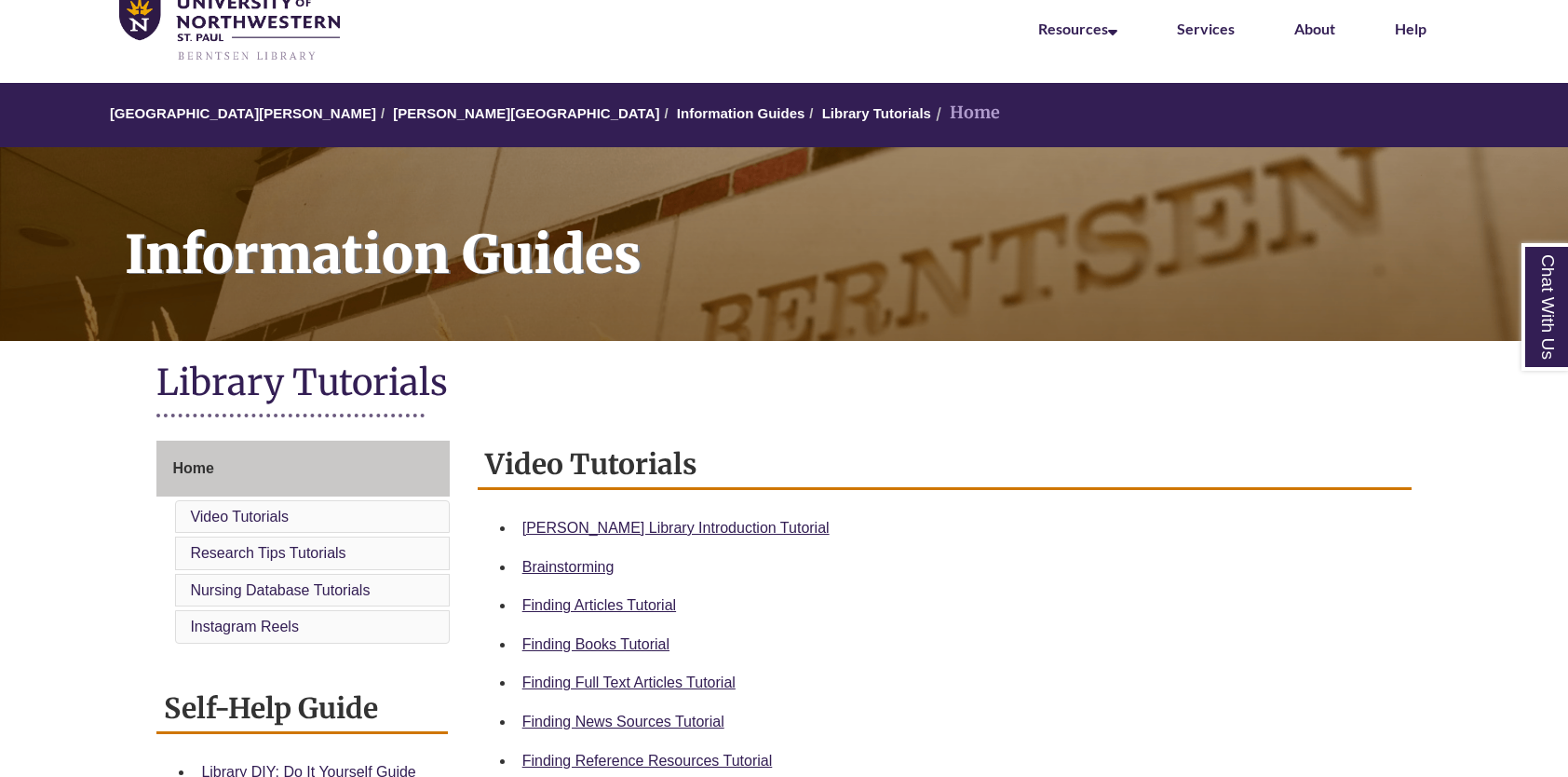
scroll to position [373, 0]
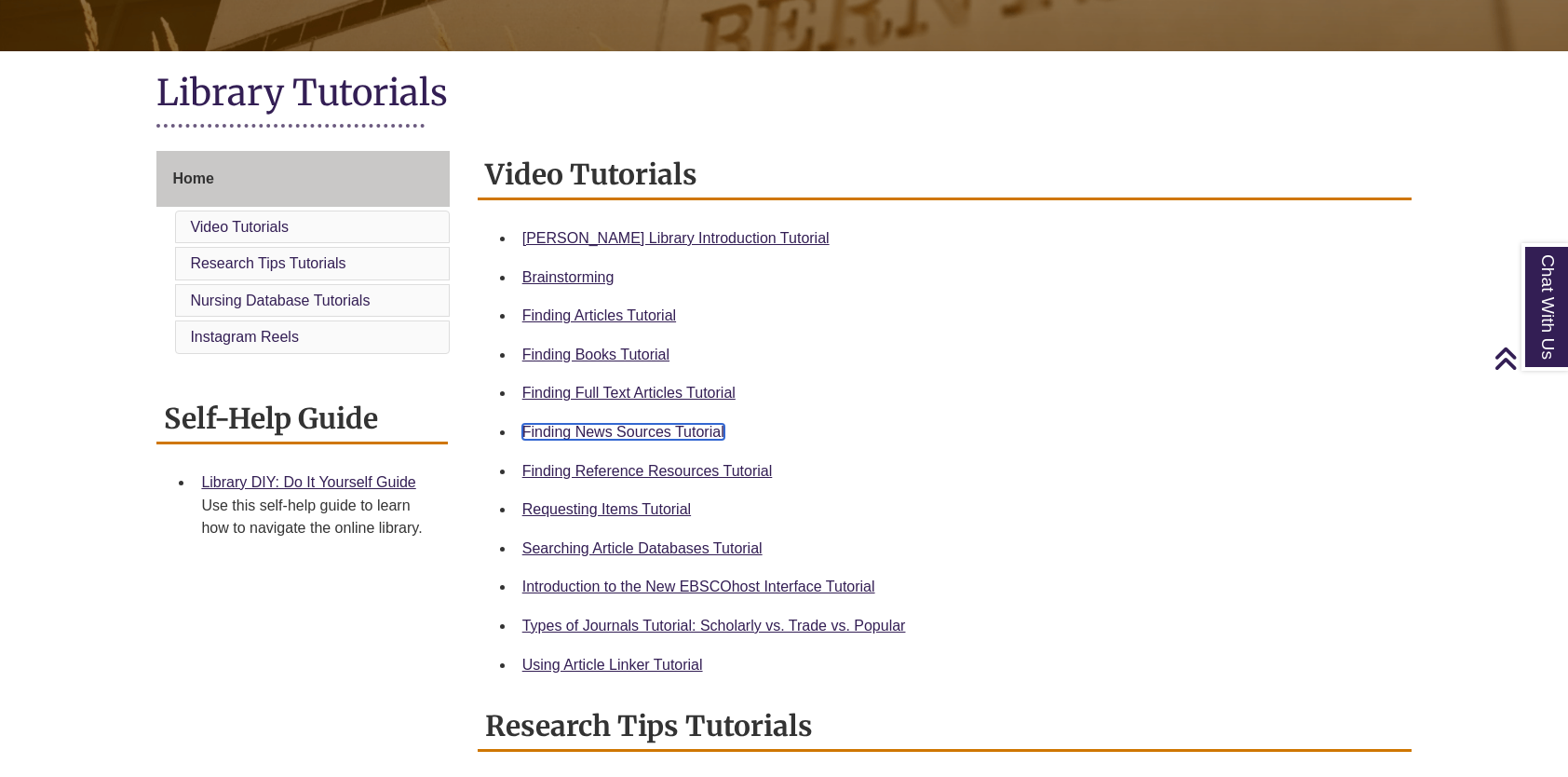
click at [618, 434] on link "Finding News Sources Tutorial" at bounding box center [623, 432] width 202 height 16
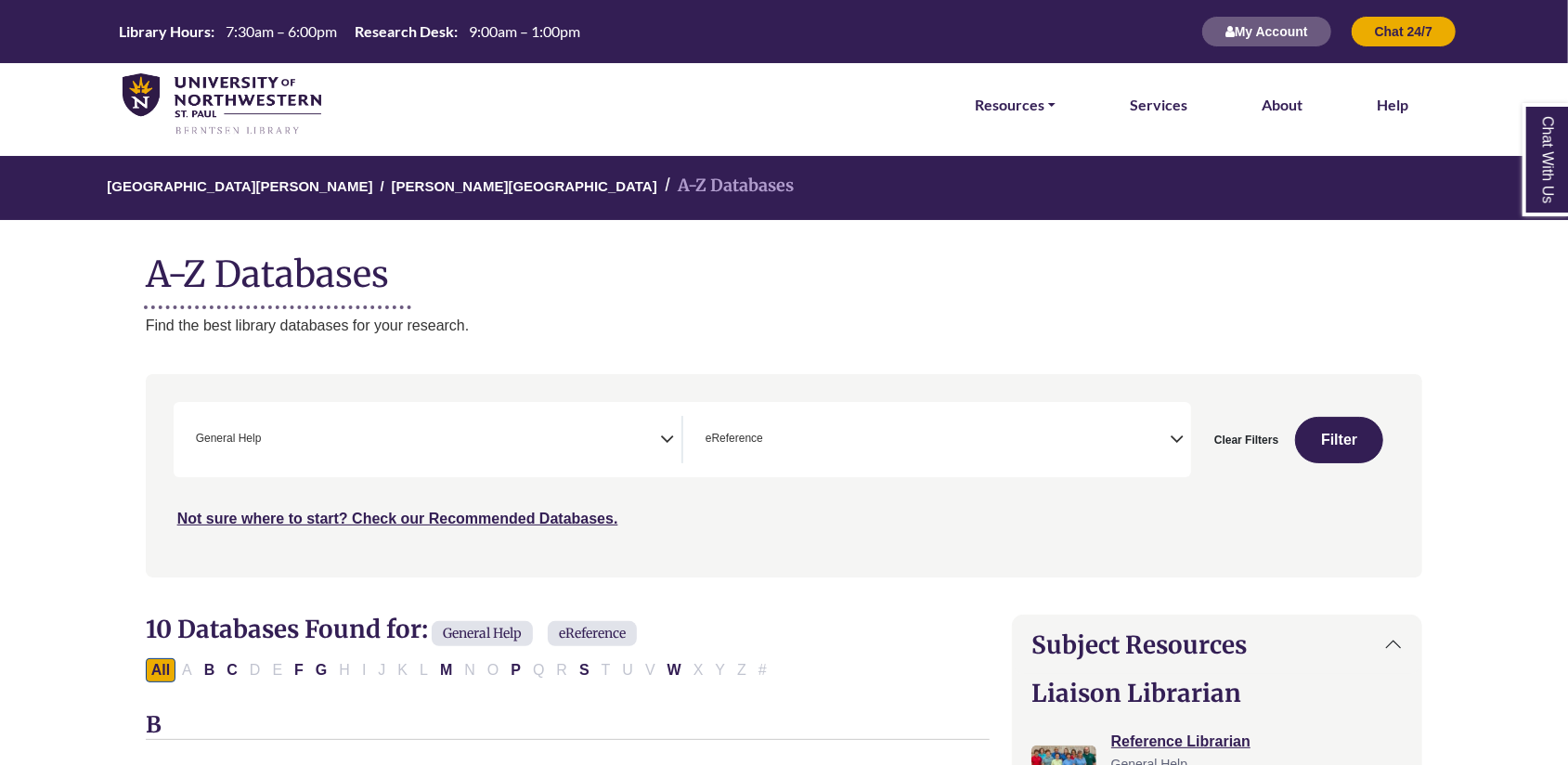
scroll to position [36, 0]
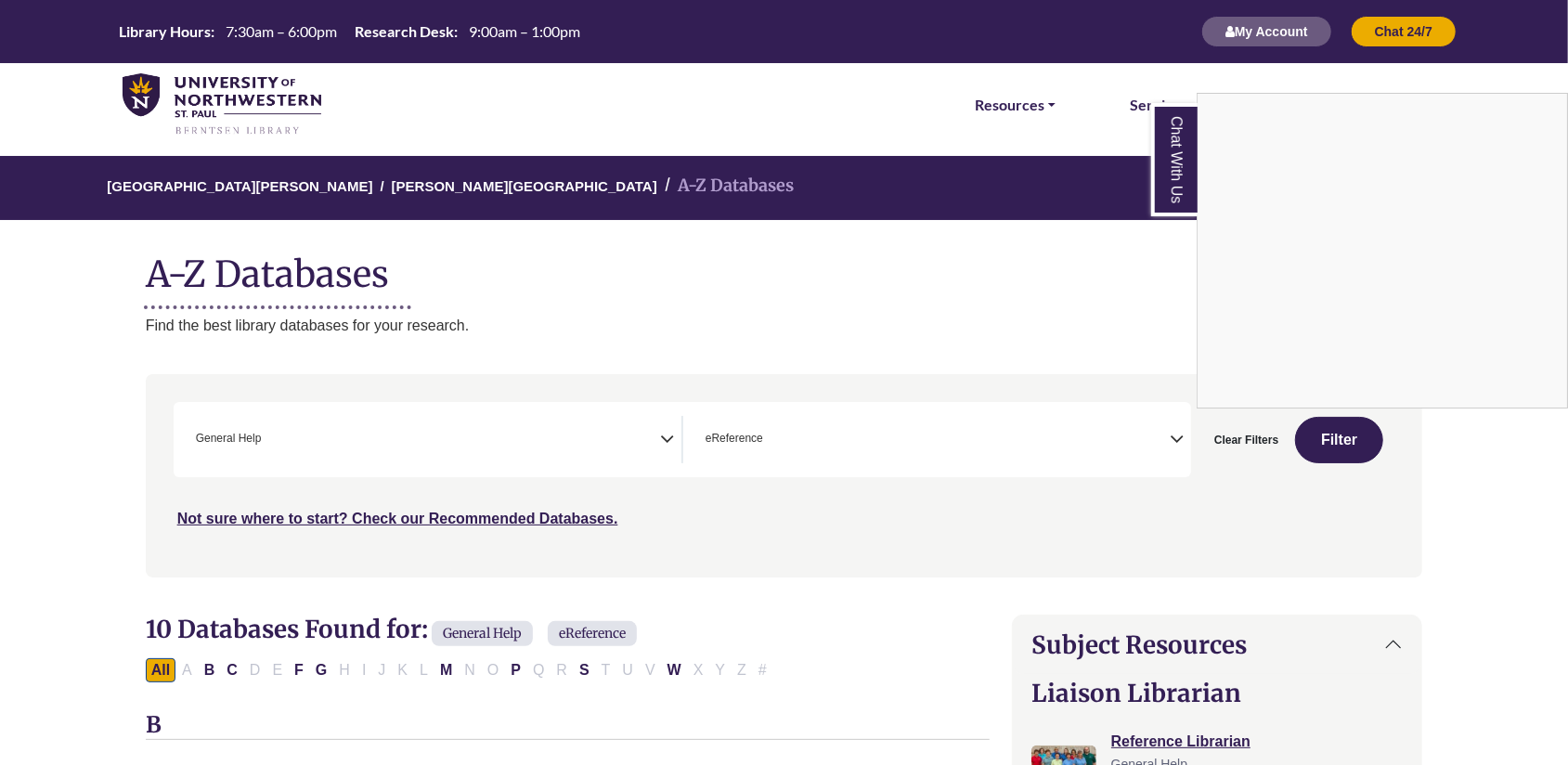
click at [223, 128] on div "Chat With Us" at bounding box center [784, 382] width 1568 height 765
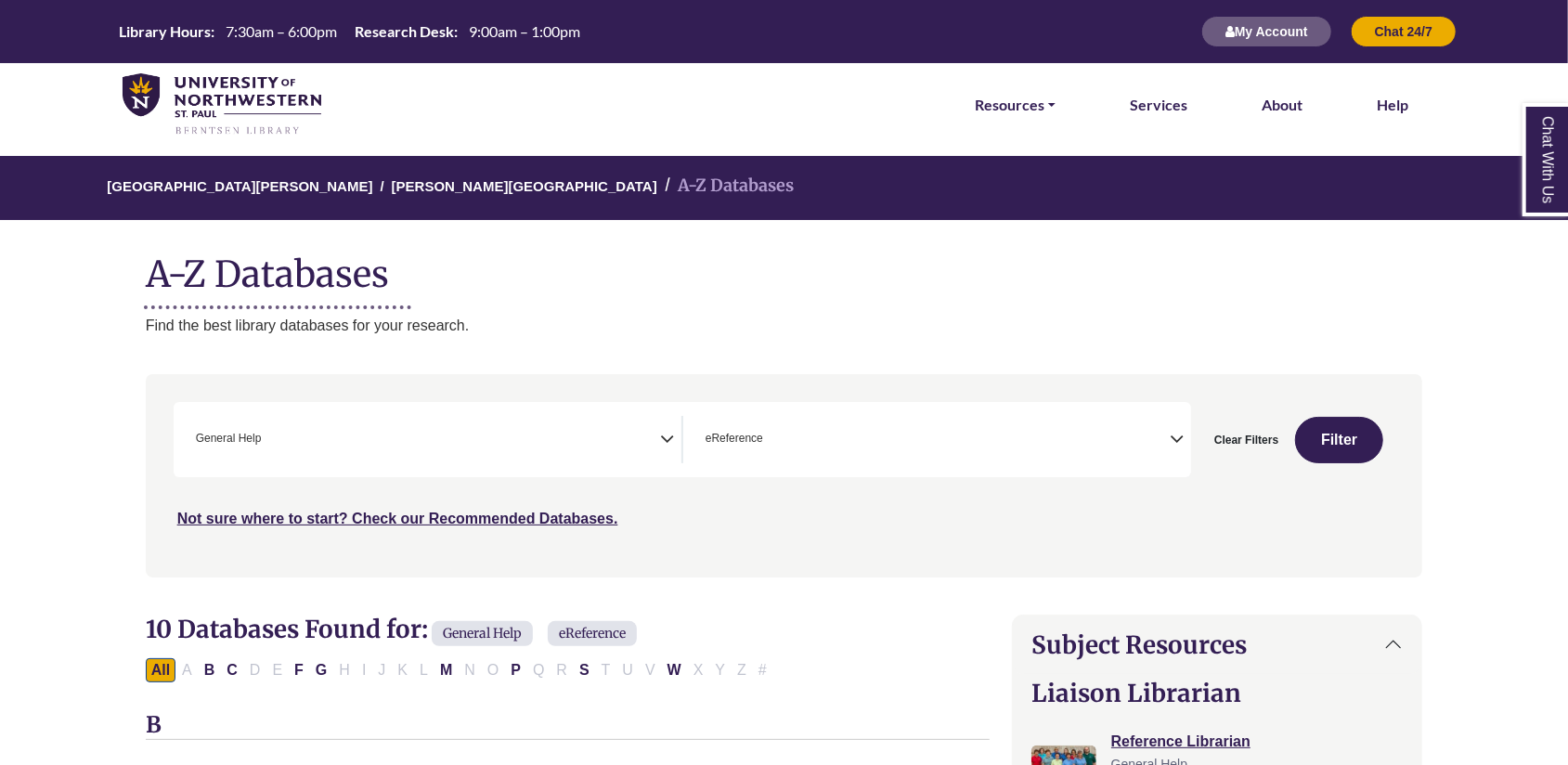
click at [223, 128] on img at bounding box center [221, 105] width 198 height 64
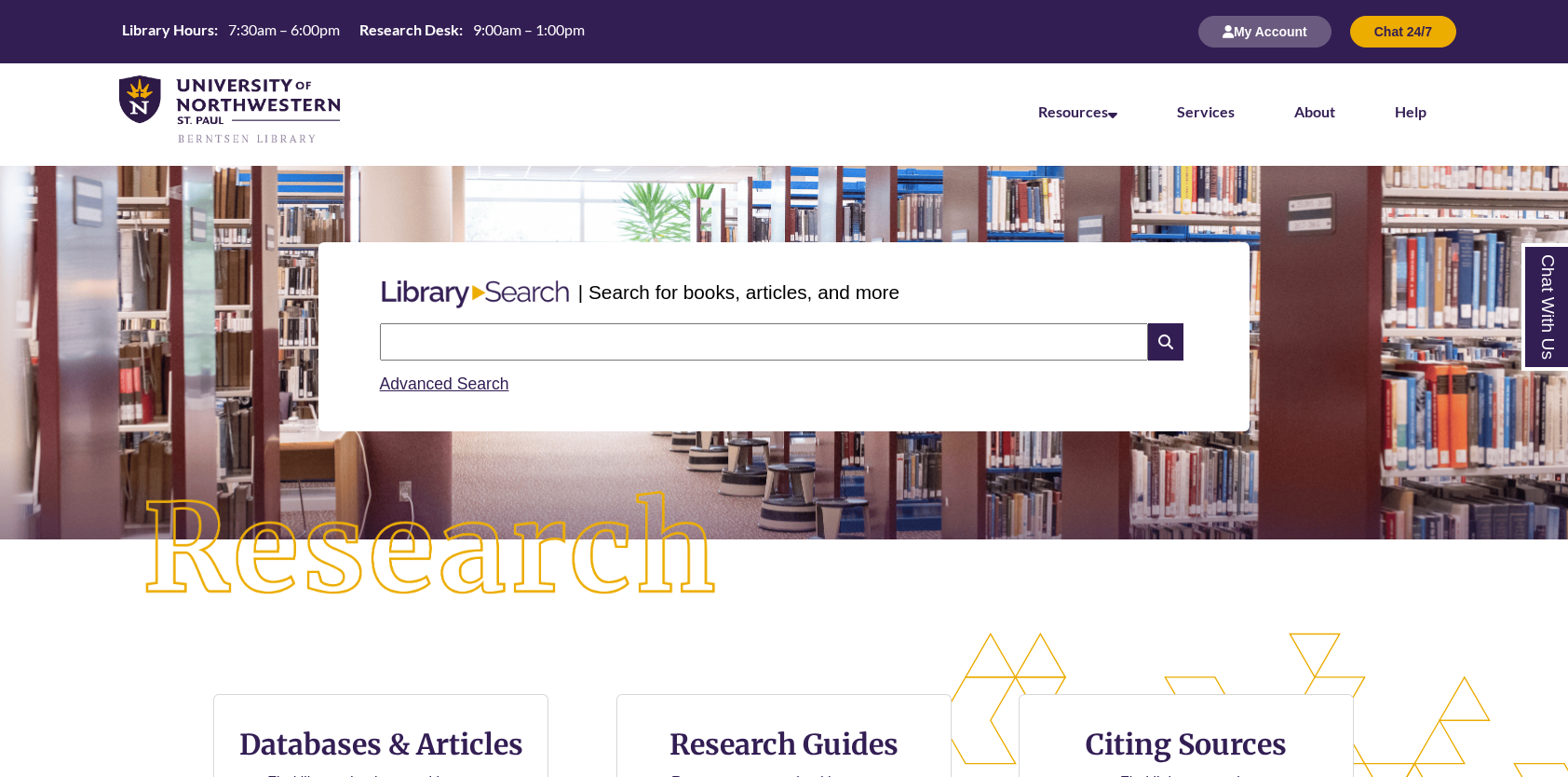
click at [539, 338] on input "text" at bounding box center [765, 342] width 769 height 37
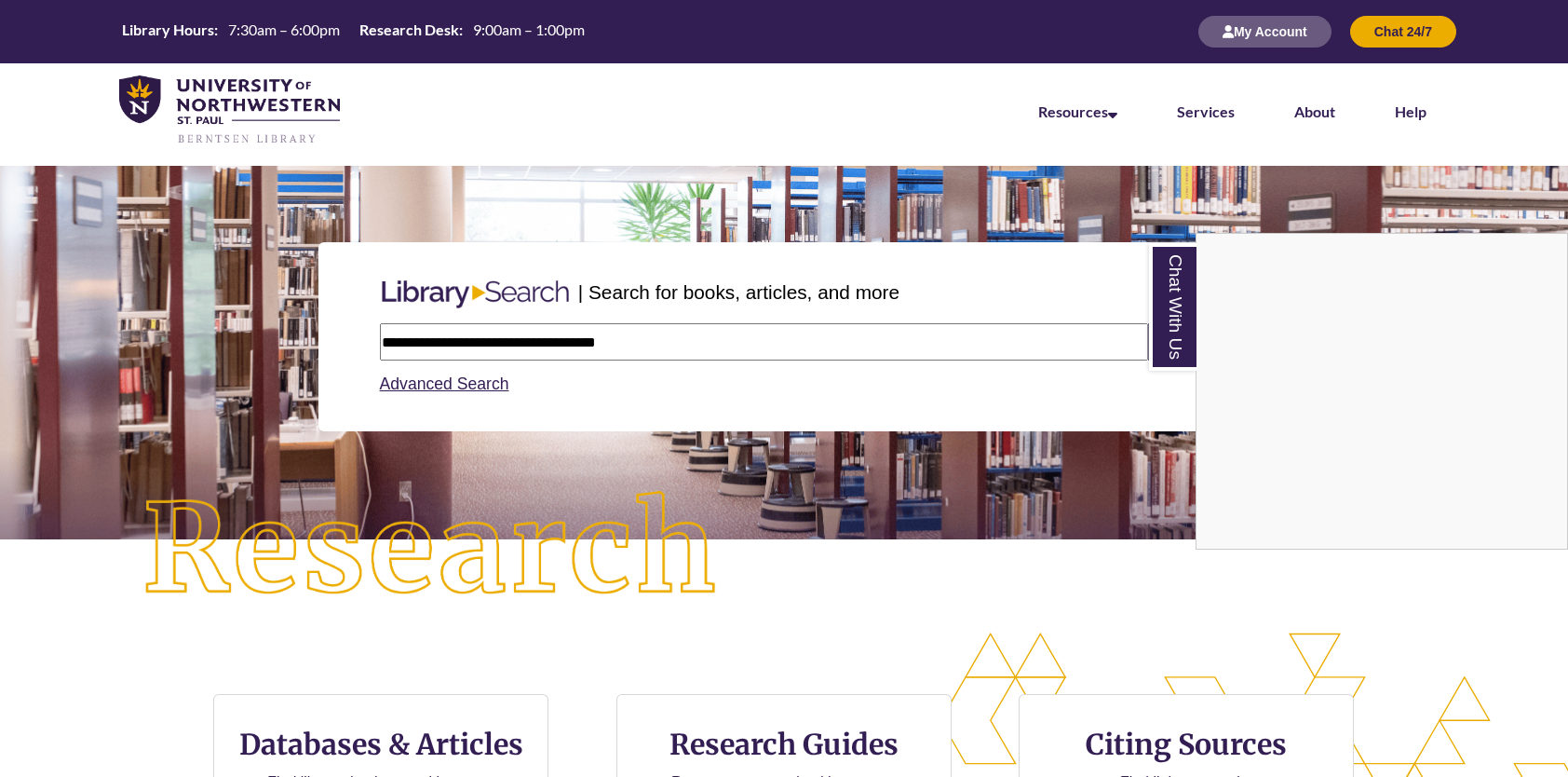
type input "**********"
